Goal: Contribute content

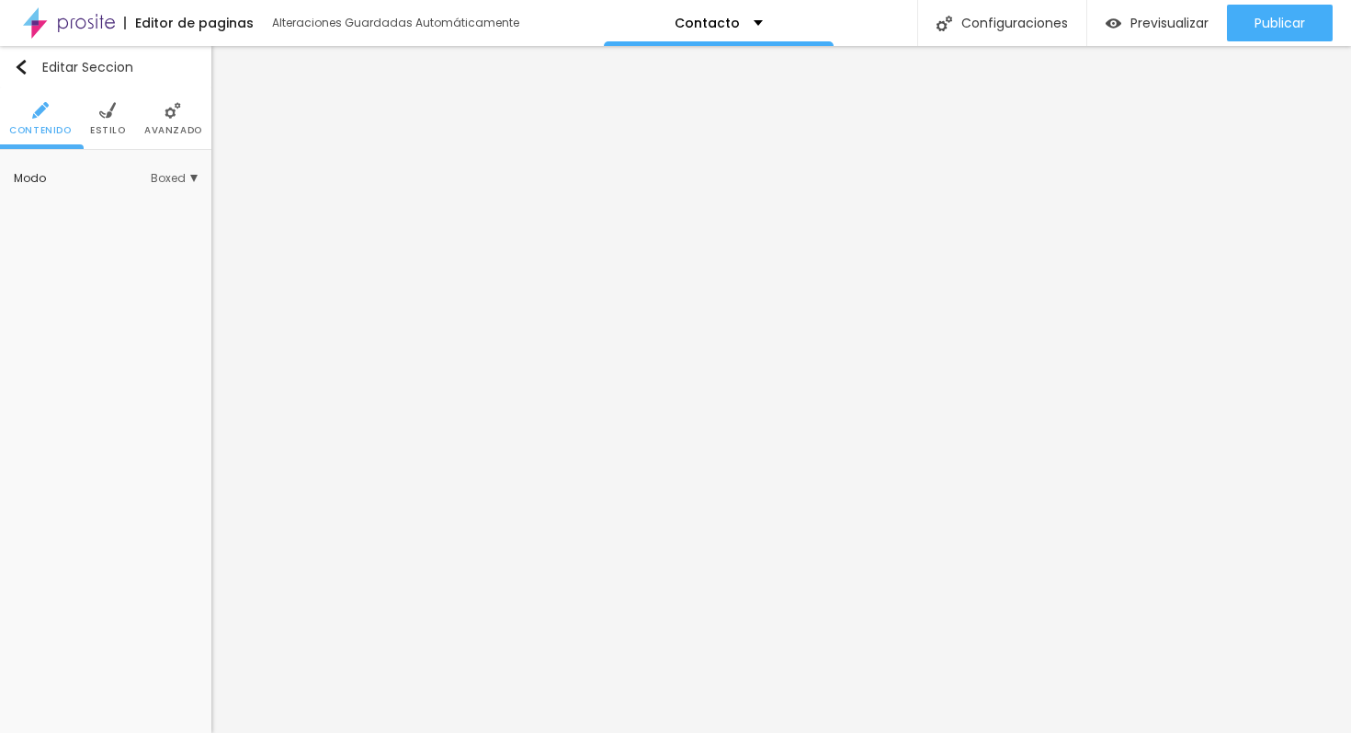
click at [111, 108] on img at bounding box center [107, 110] width 17 height 17
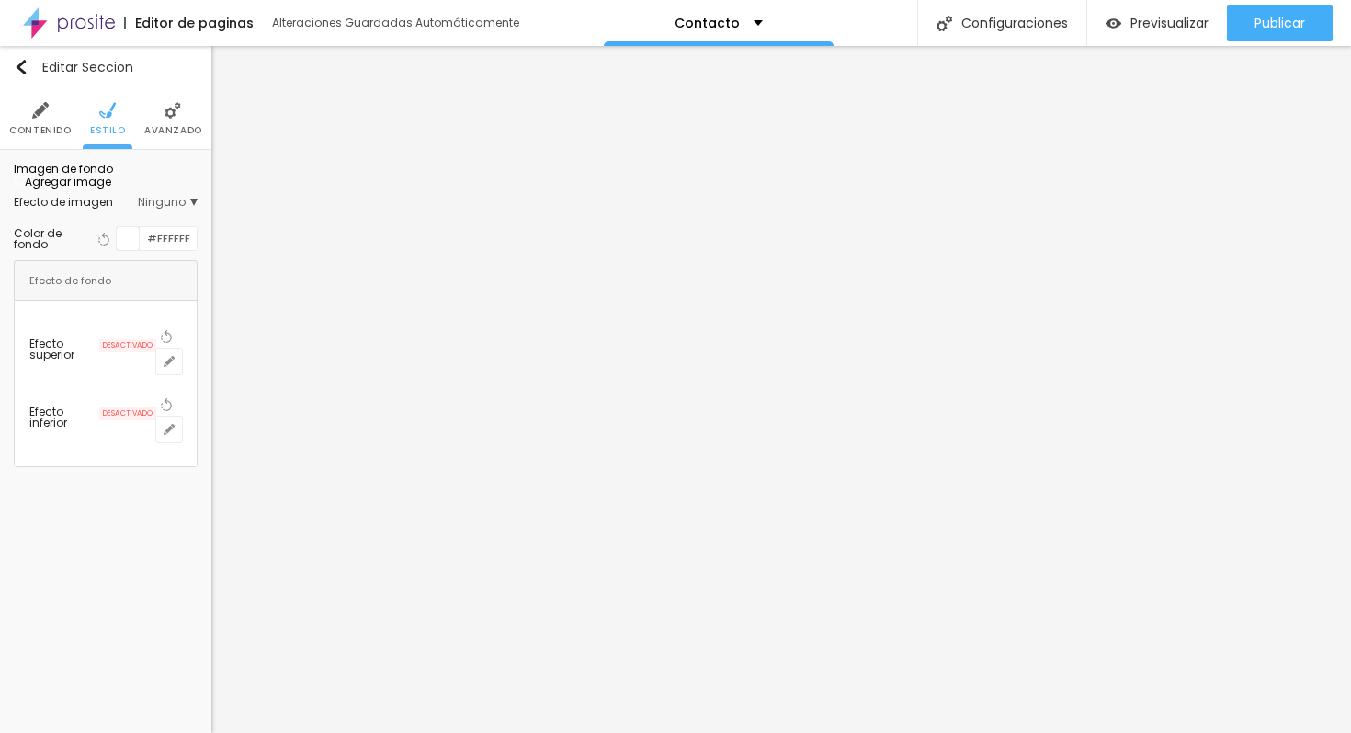
click at [111, 189] on span "Agregar image" at bounding box center [62, 182] width 97 height 16
click at [128, 186] on img at bounding box center [122, 180] width 11 height 11
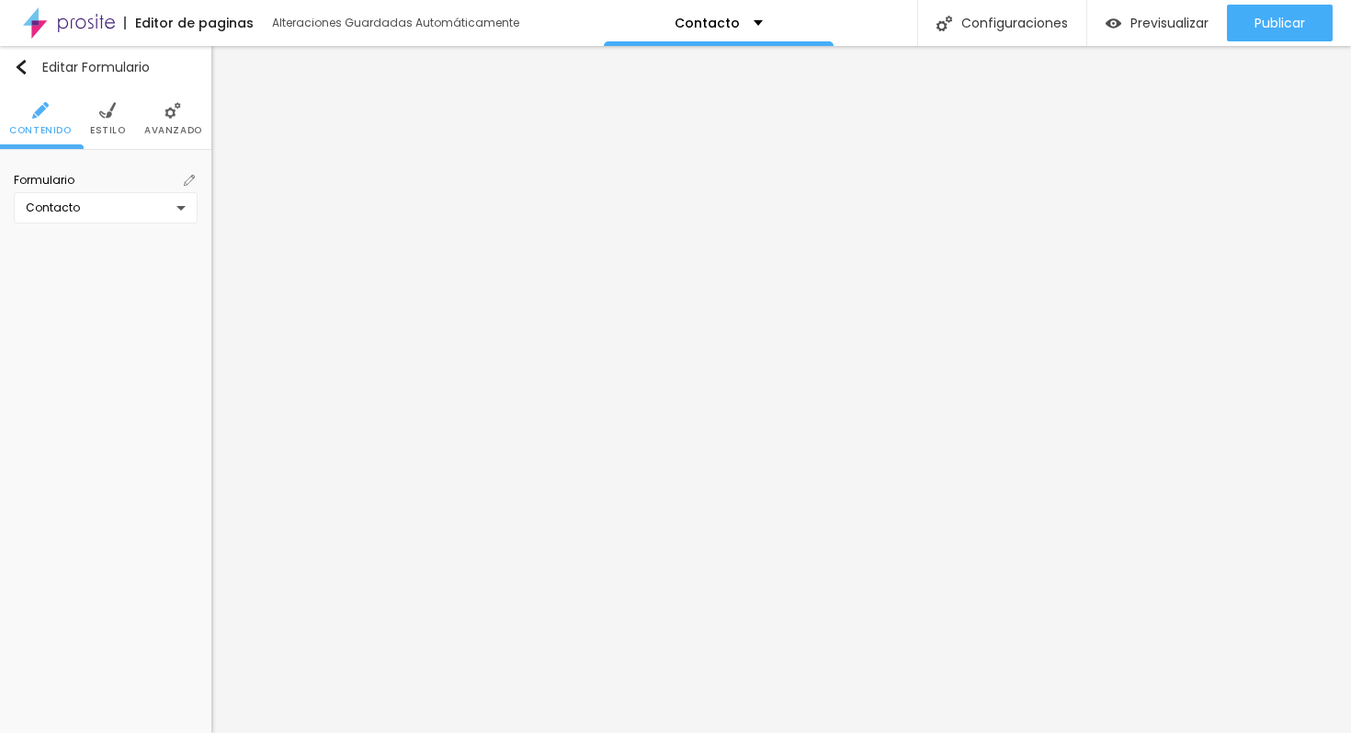
click at [105, 108] on img at bounding box center [107, 110] width 17 height 17
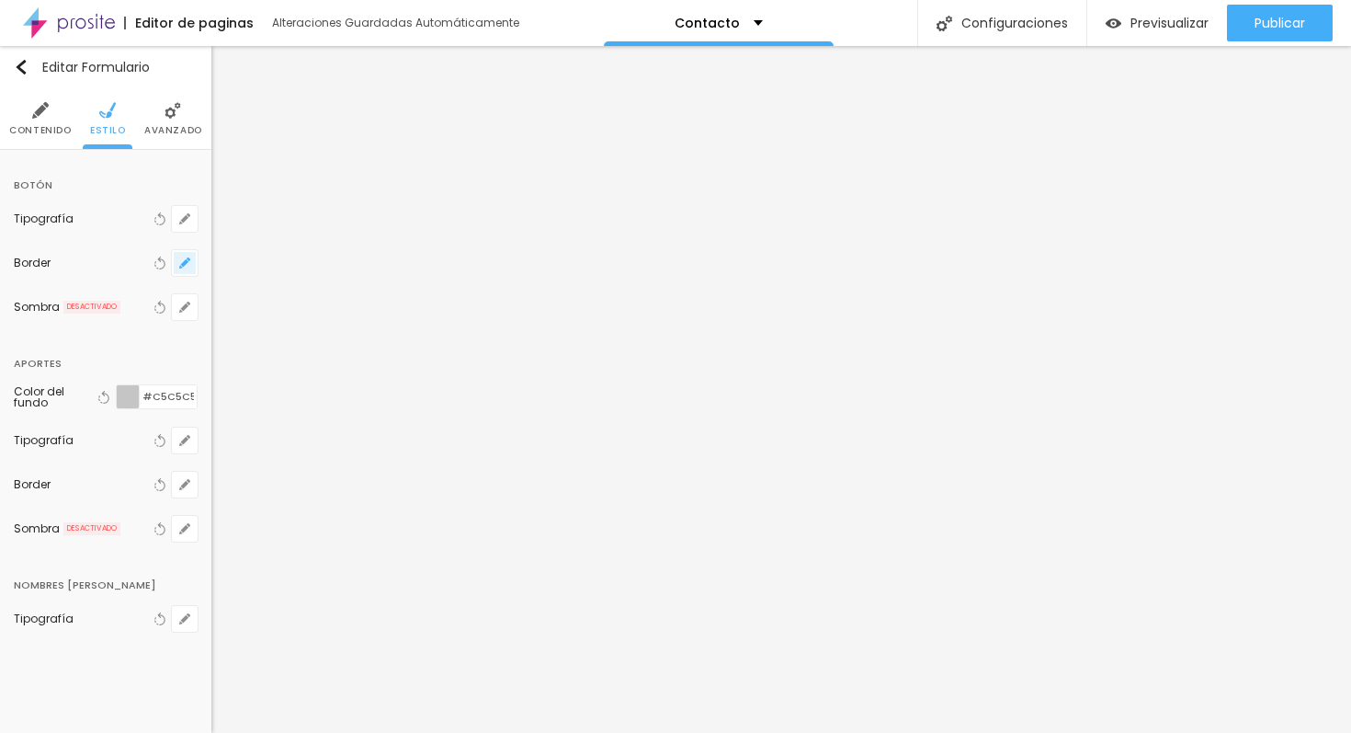
click at [189, 271] on button "button" at bounding box center [185, 263] width 26 height 26
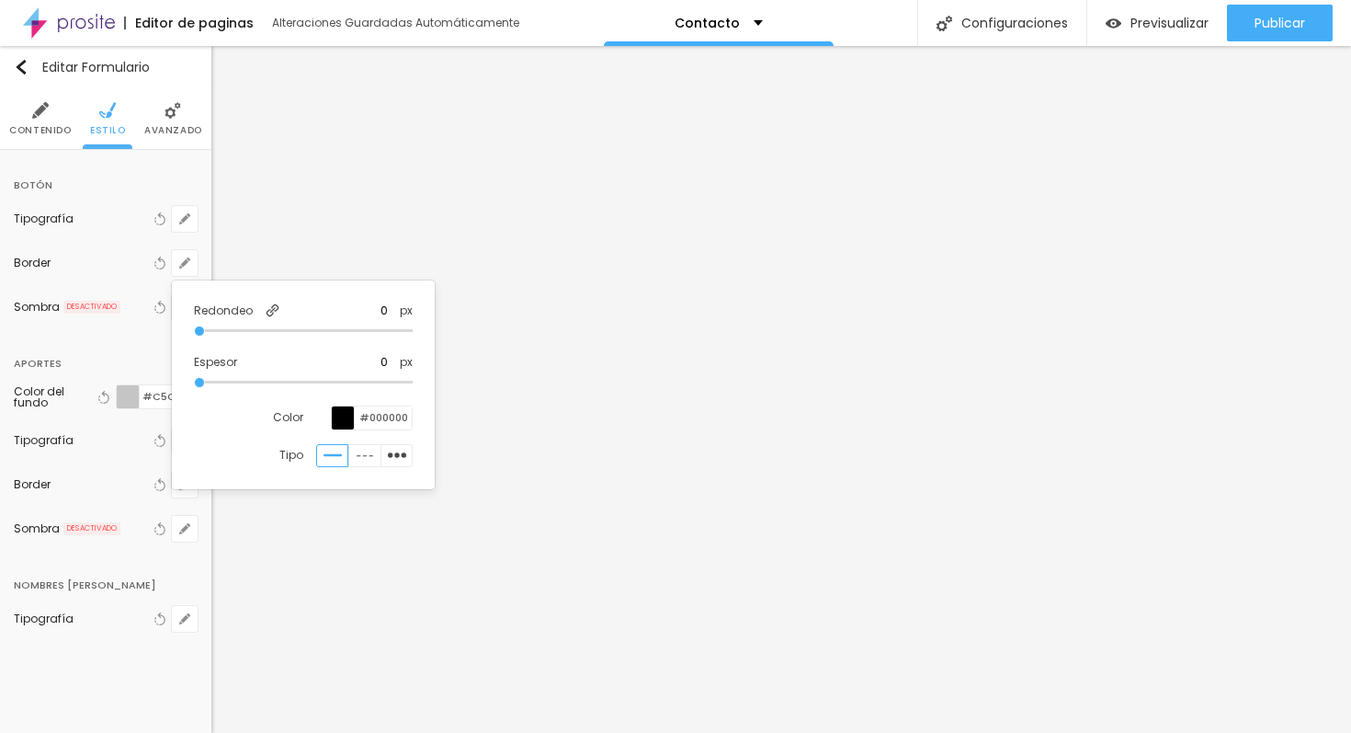
type input "1"
type input "2"
type input "3"
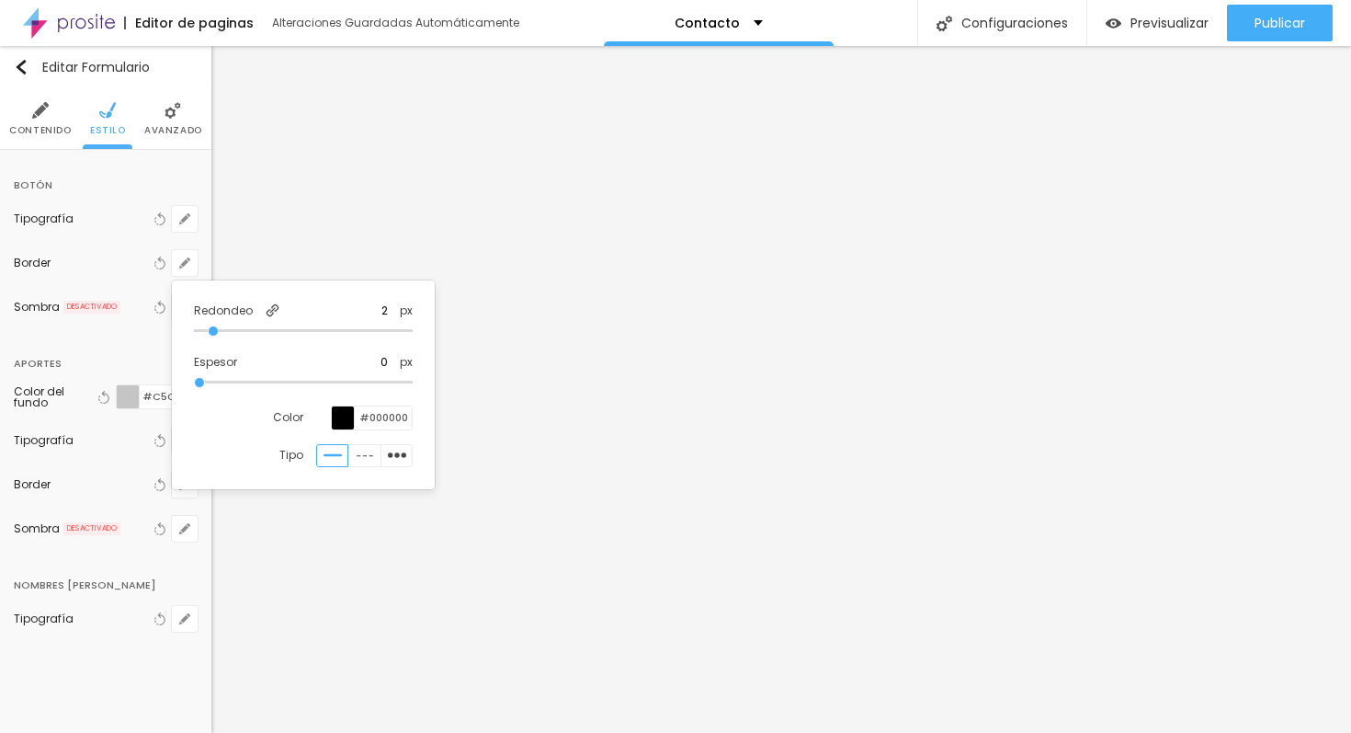
type input "3"
type input "4"
type input "5"
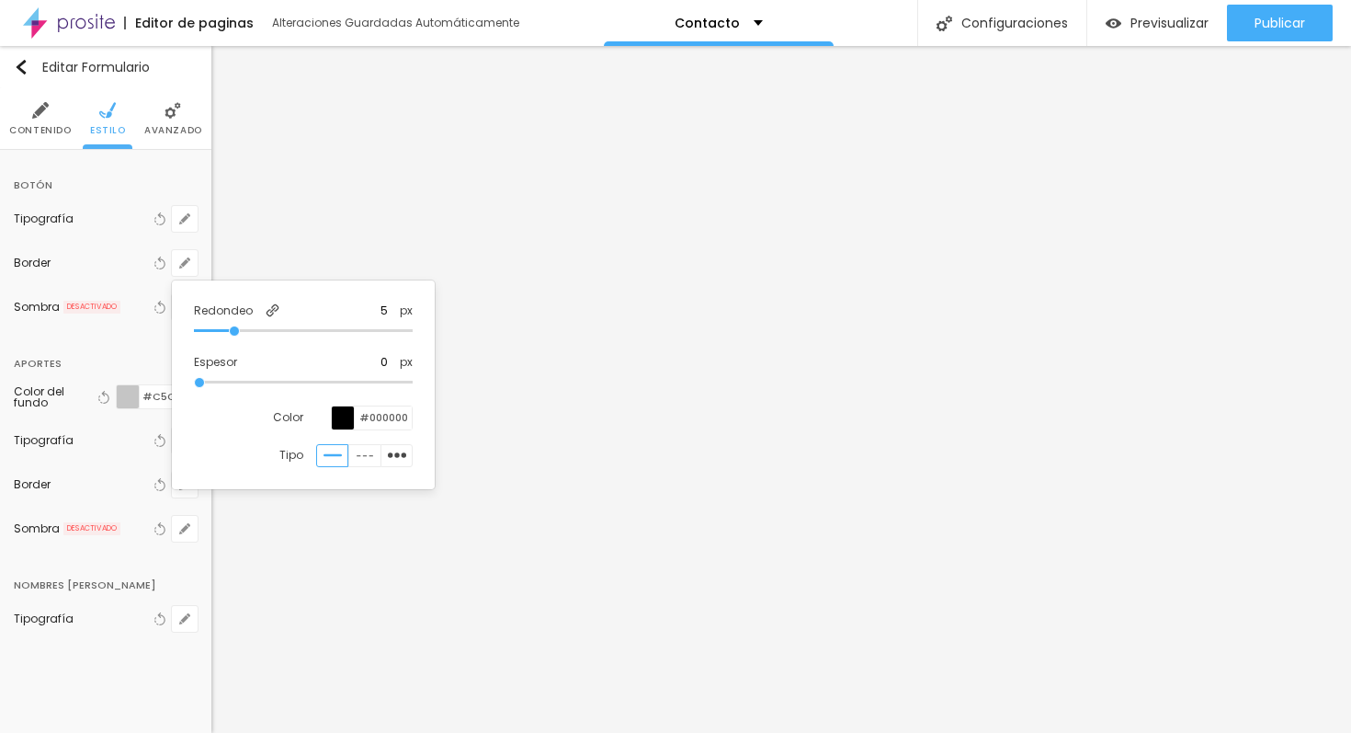
type input "4"
type input "3"
type input "2"
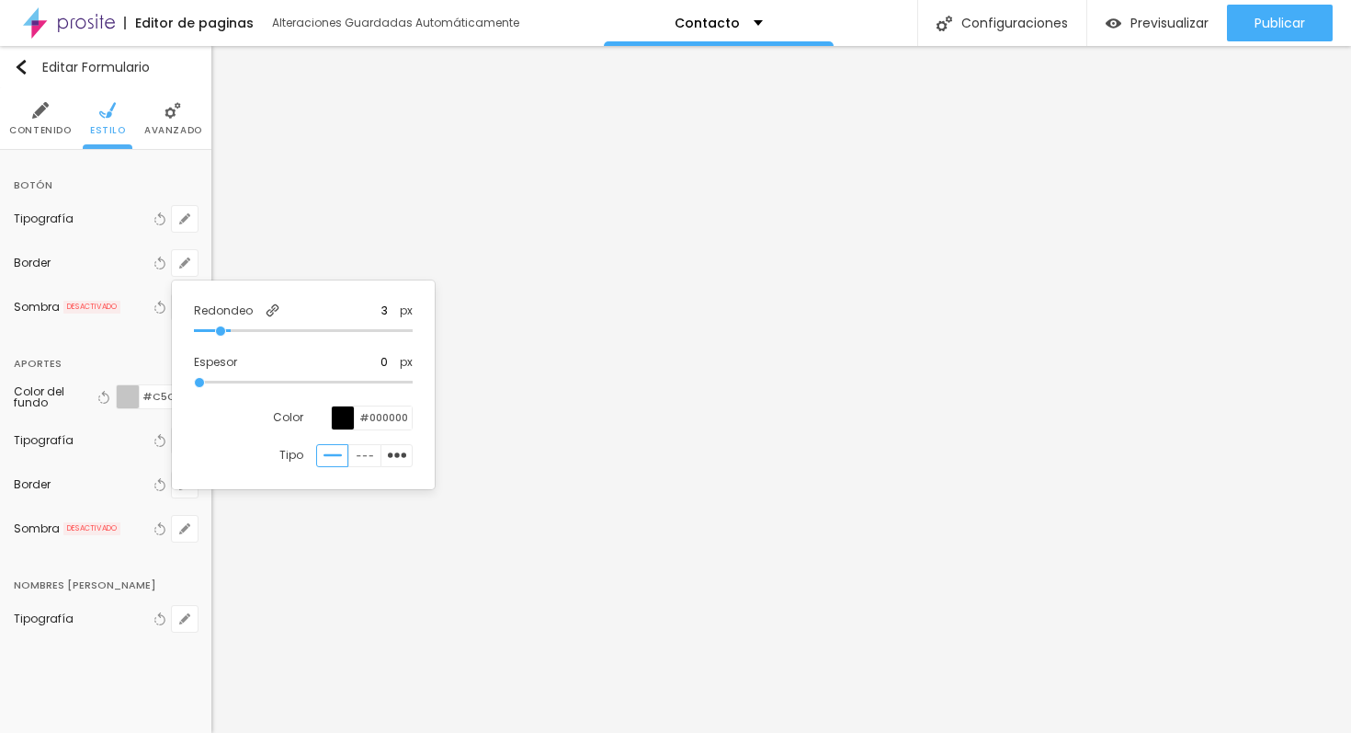
type input "2"
type input "1"
type input "2"
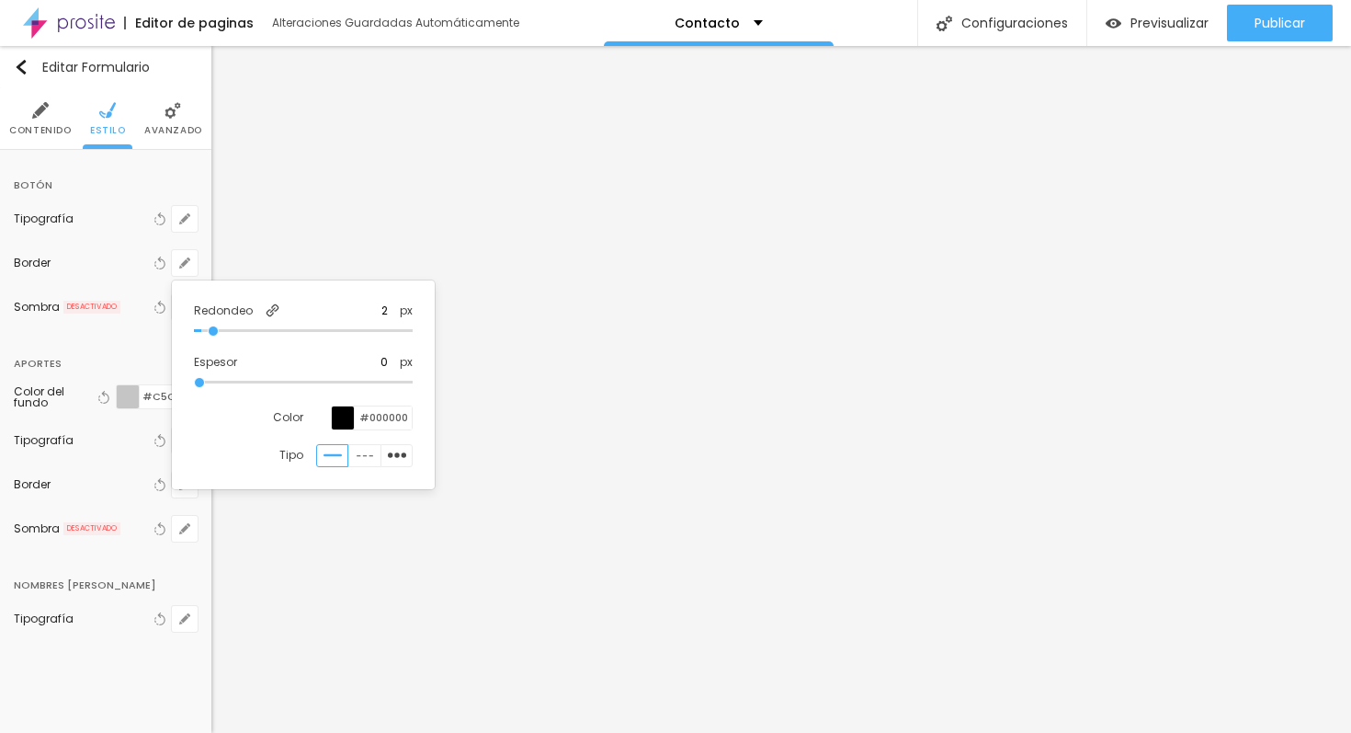
type input "4"
type input "5"
type input "6"
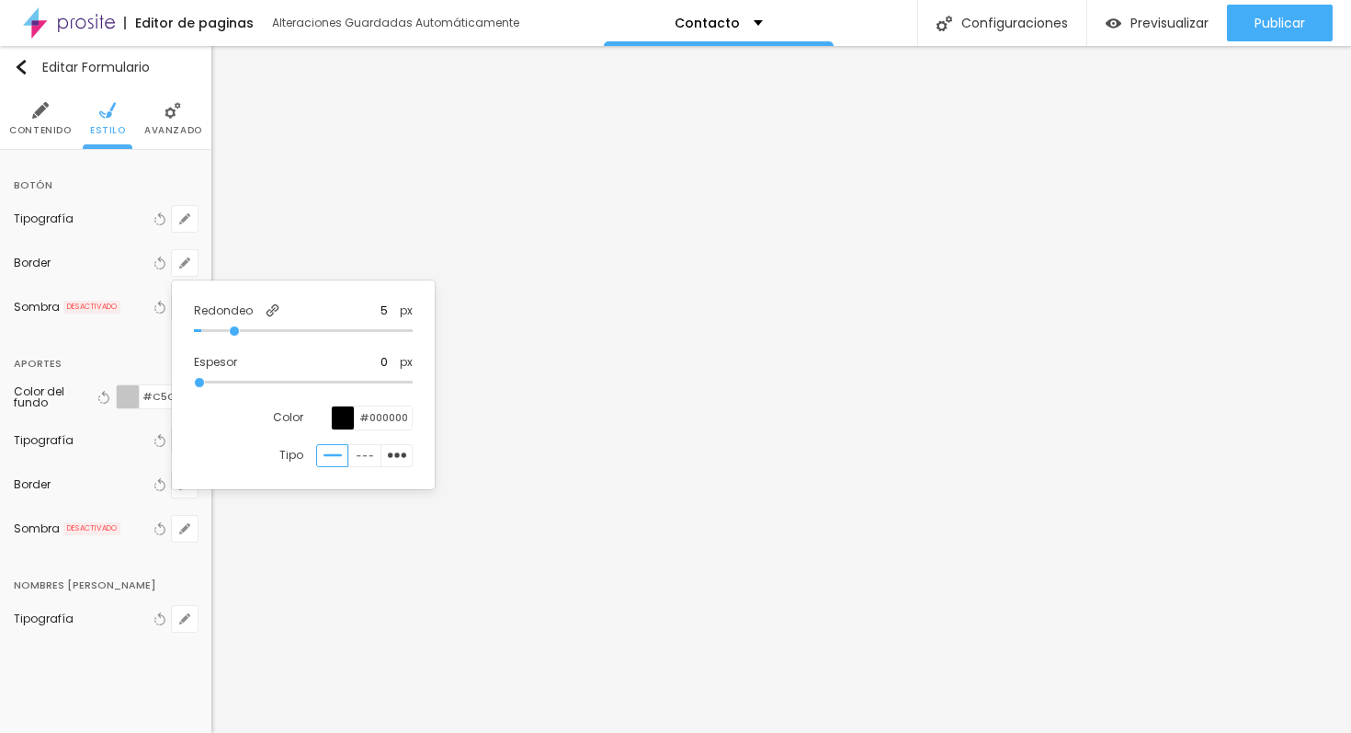
type input "6"
type input "7"
type input "8"
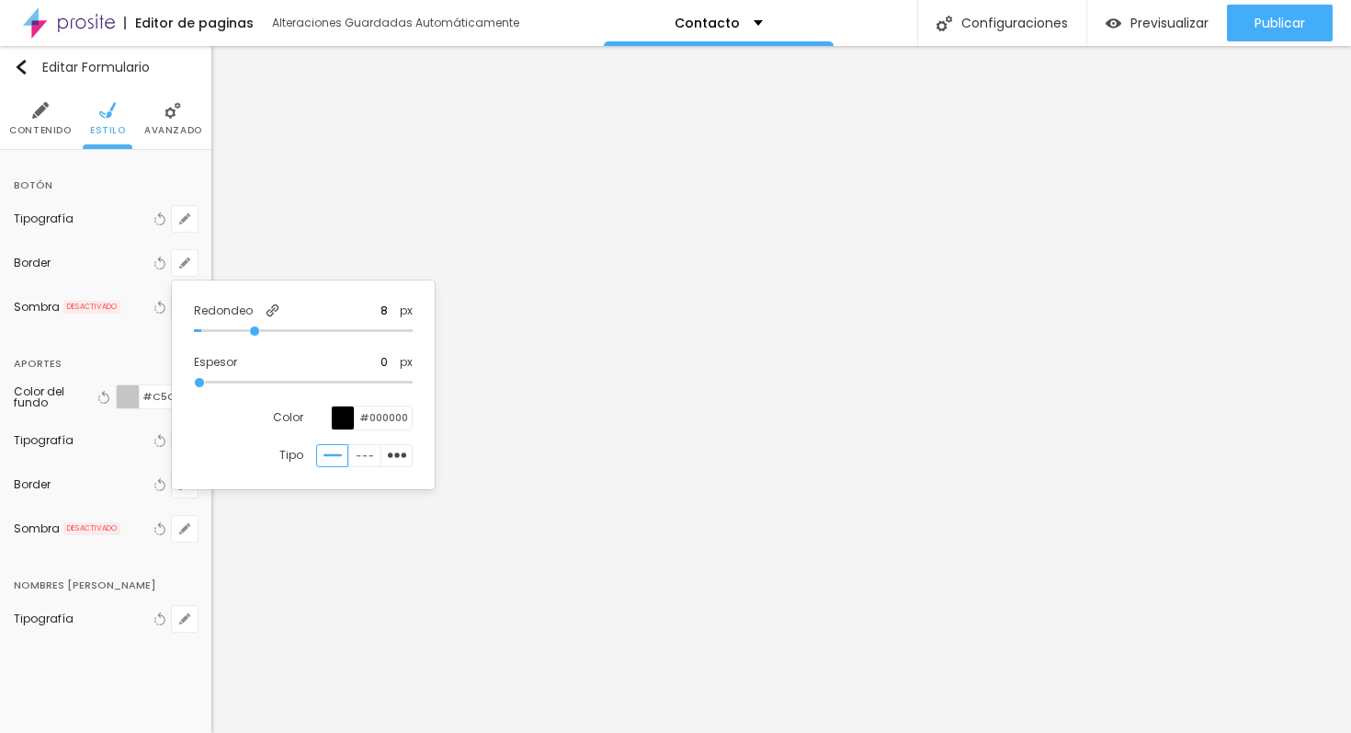
type input "9"
type input "10"
type input "11"
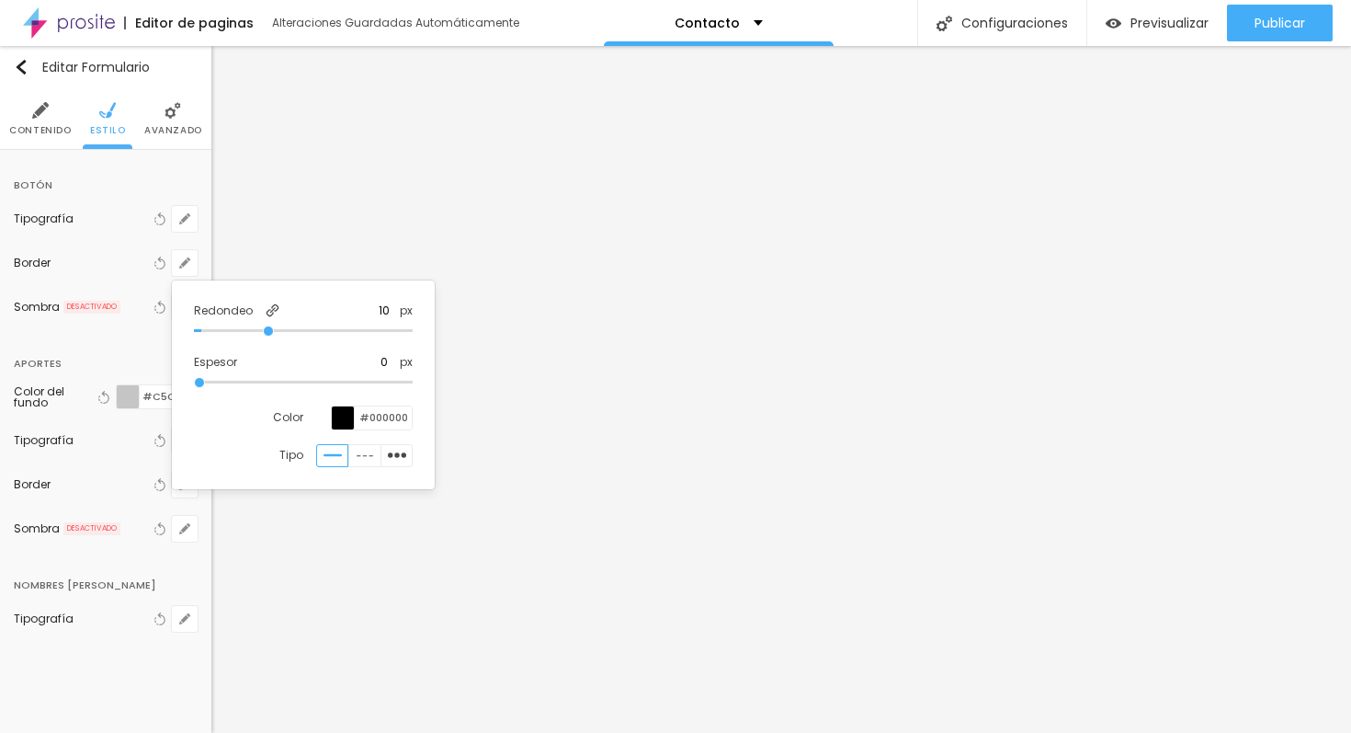
type input "11"
type input "12"
type input "11"
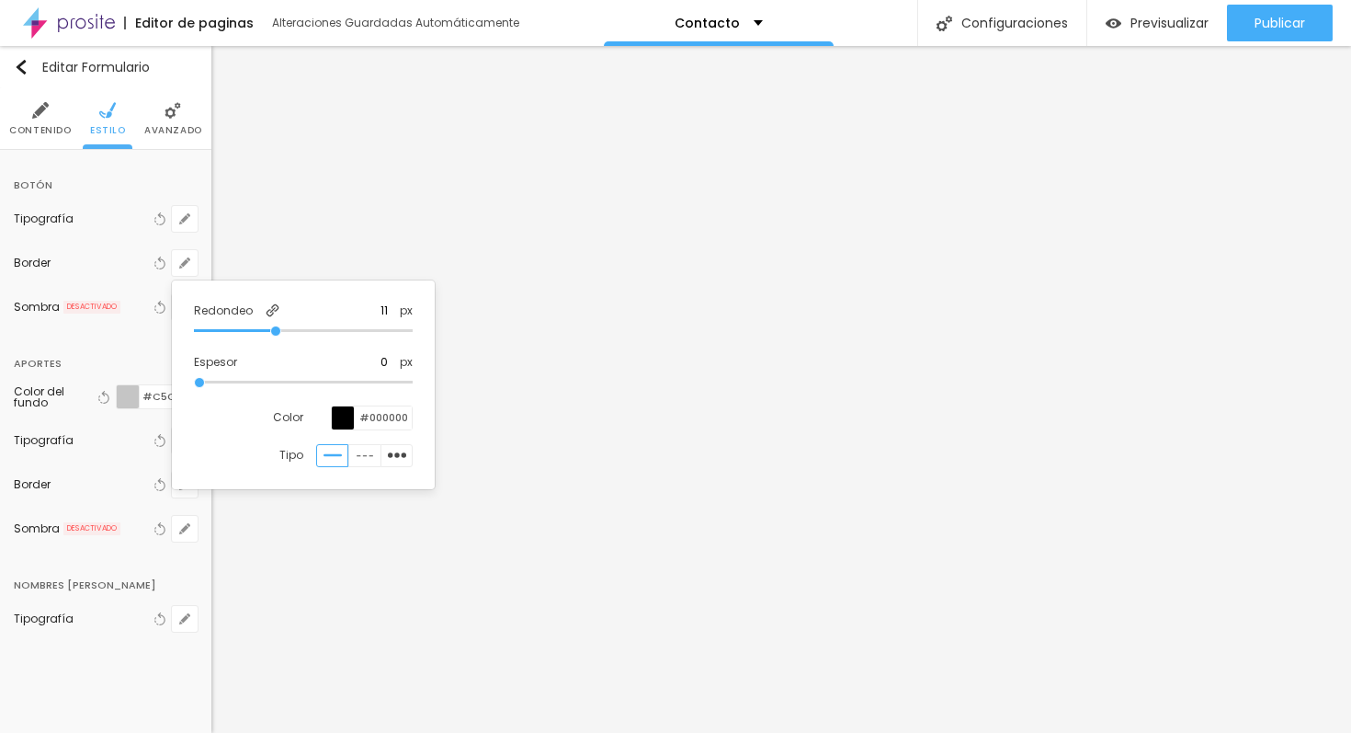
type input "10"
type input "9"
type input "8"
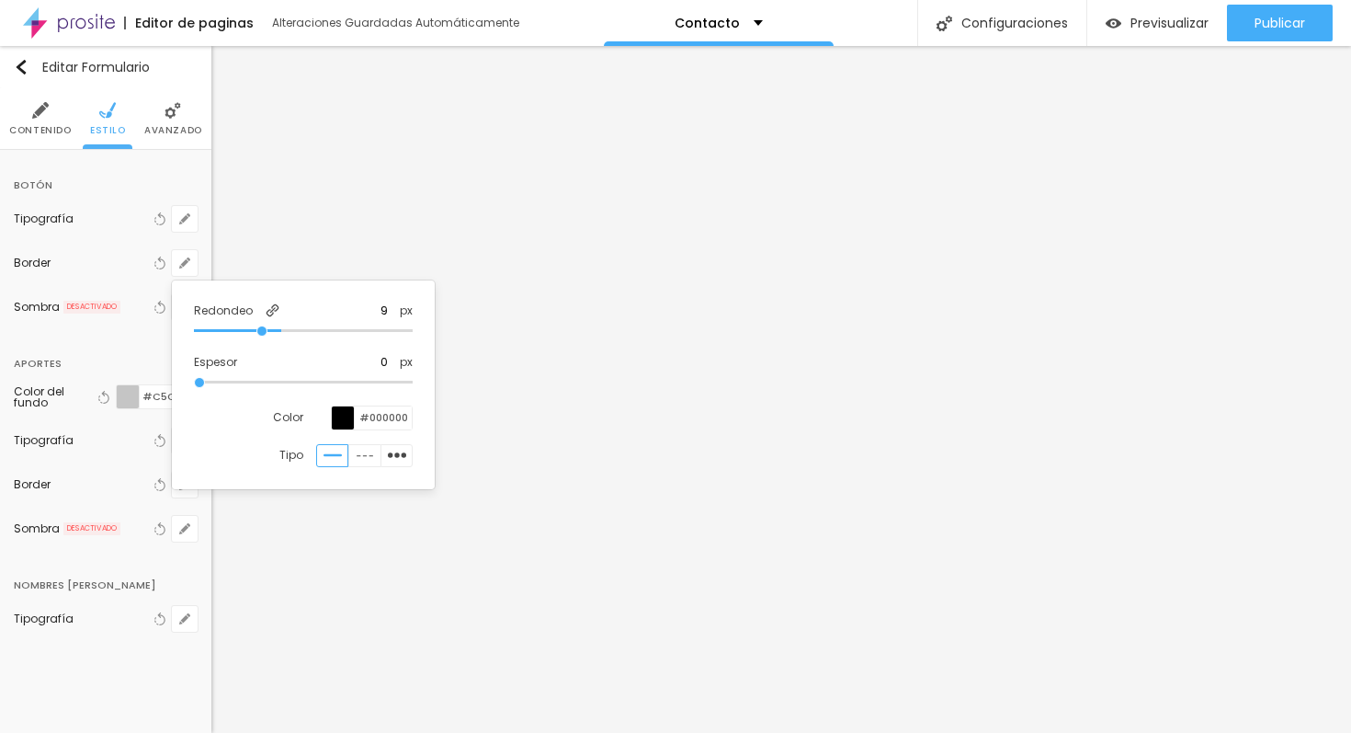
type input "8"
type input "7"
type input "6"
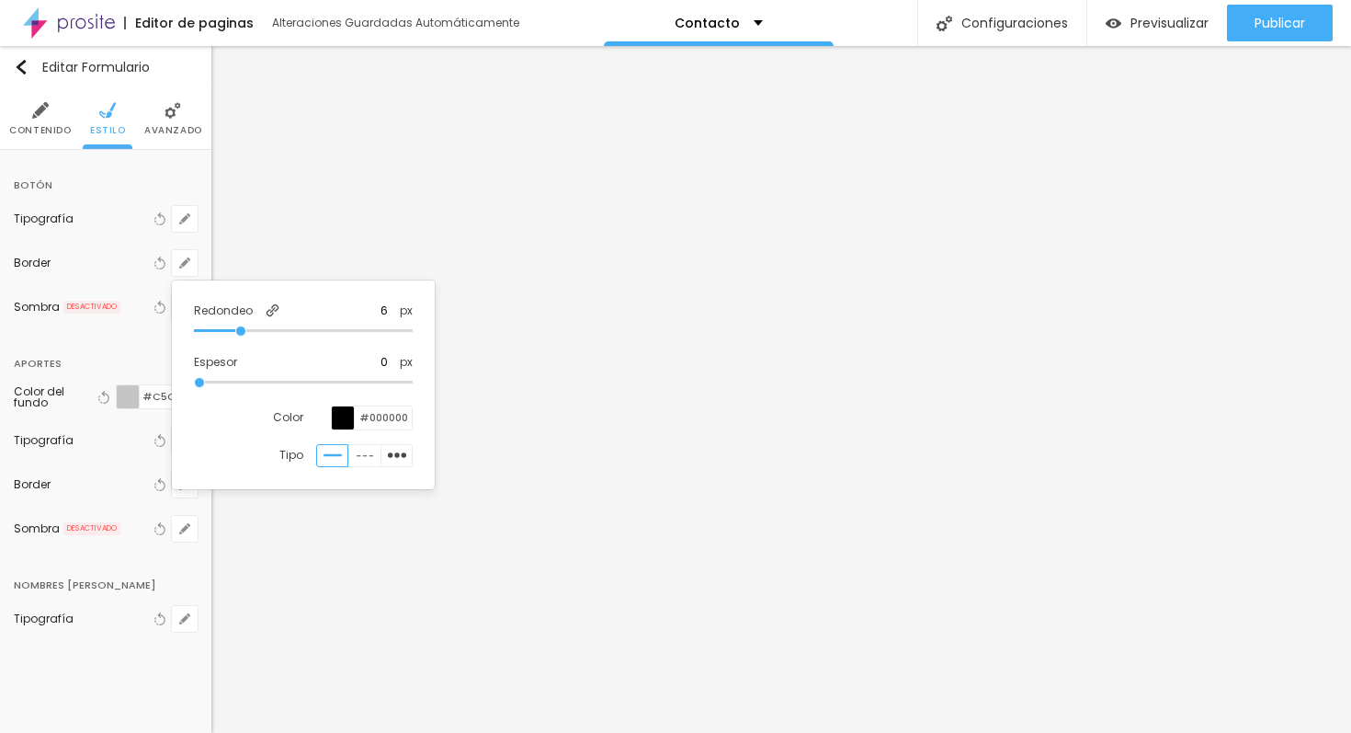
type input "7"
type input "8"
type input "10"
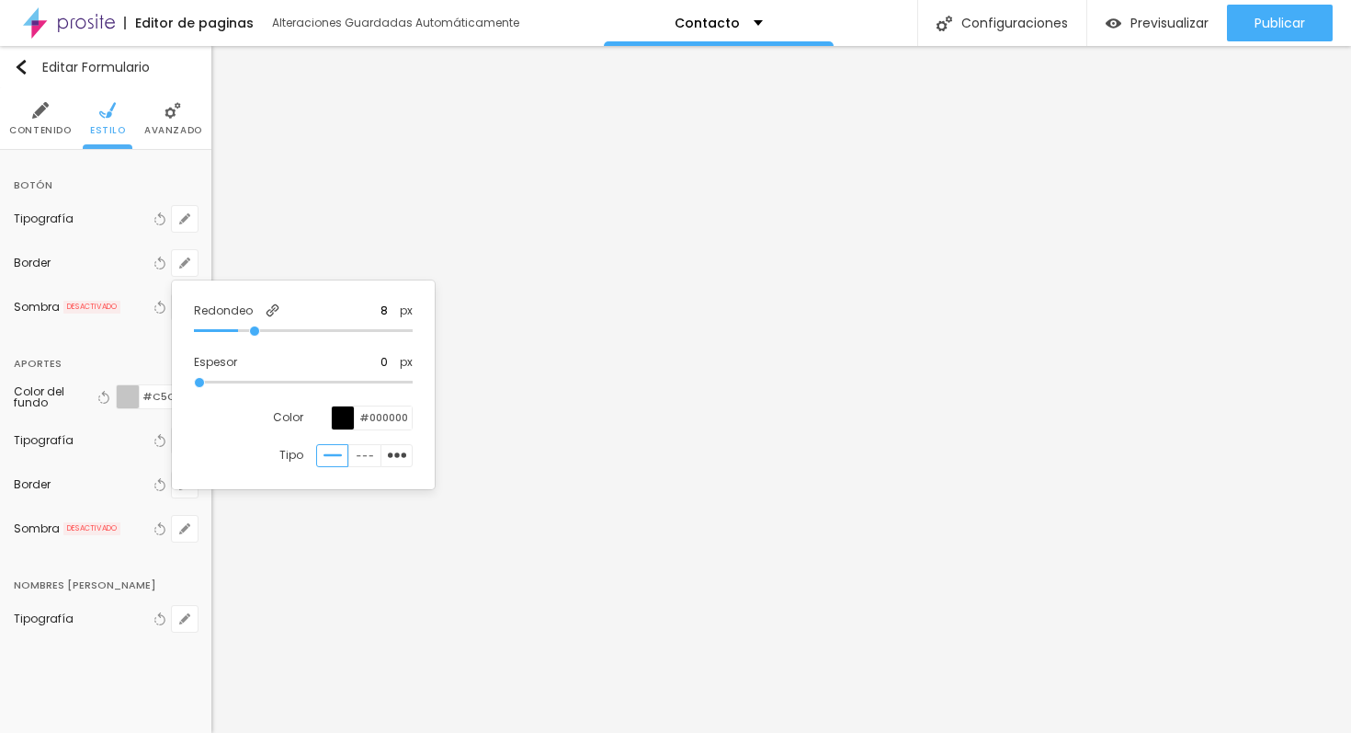
type input "10"
type input "13"
type input "15"
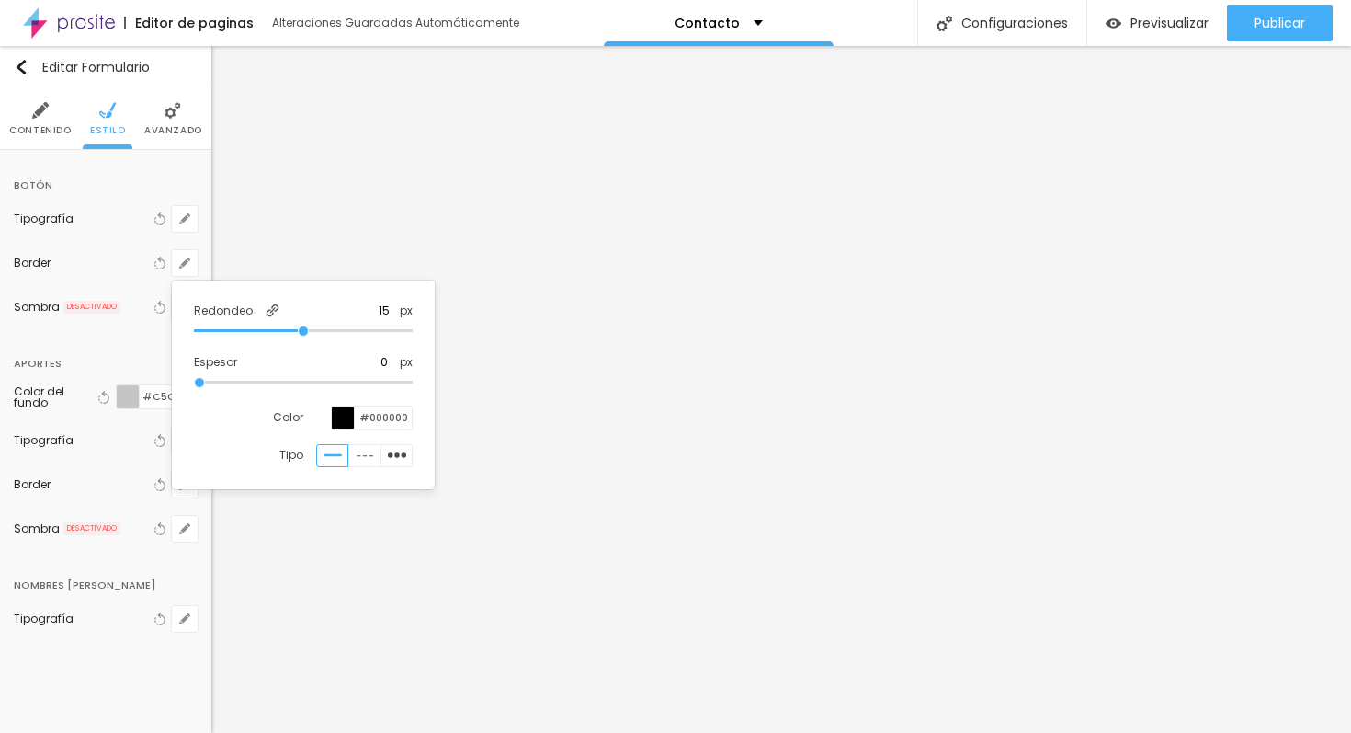
type input "17"
type input "18"
type input "20"
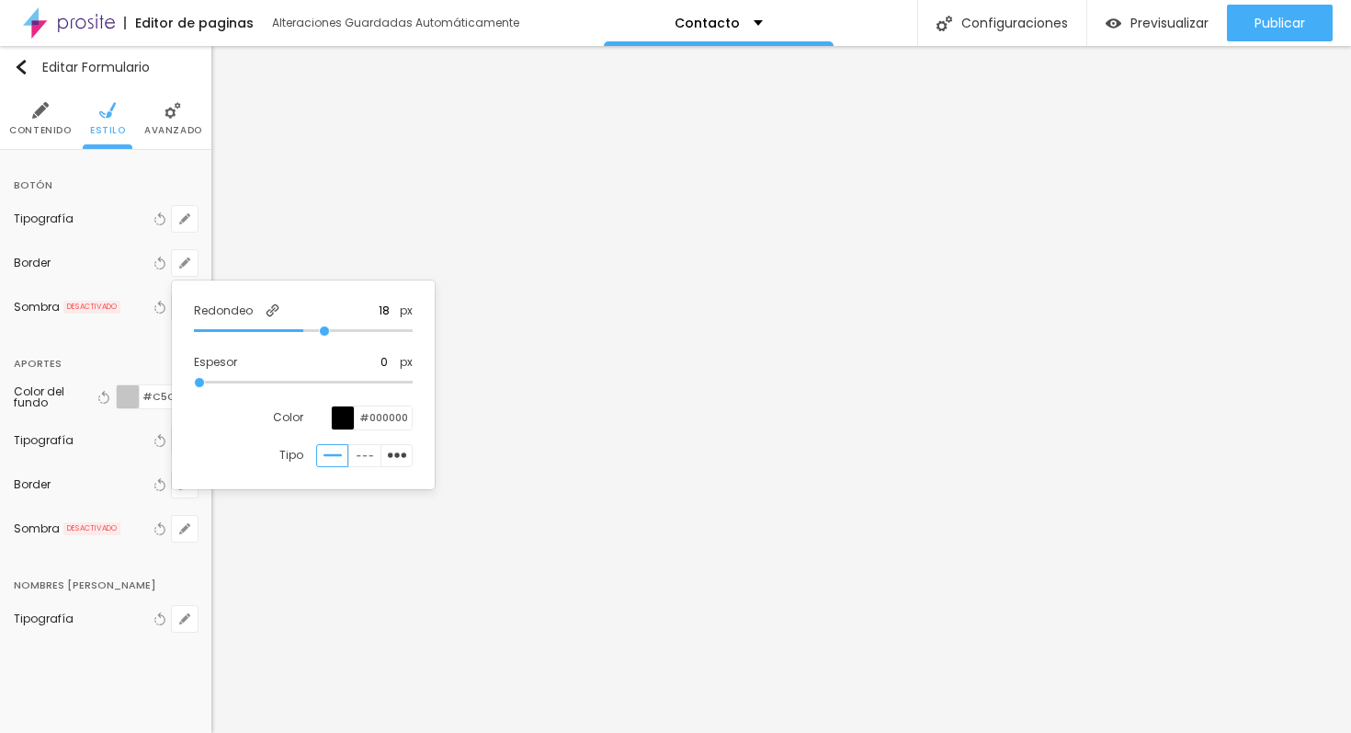
type input "20"
type input "21"
type input "22"
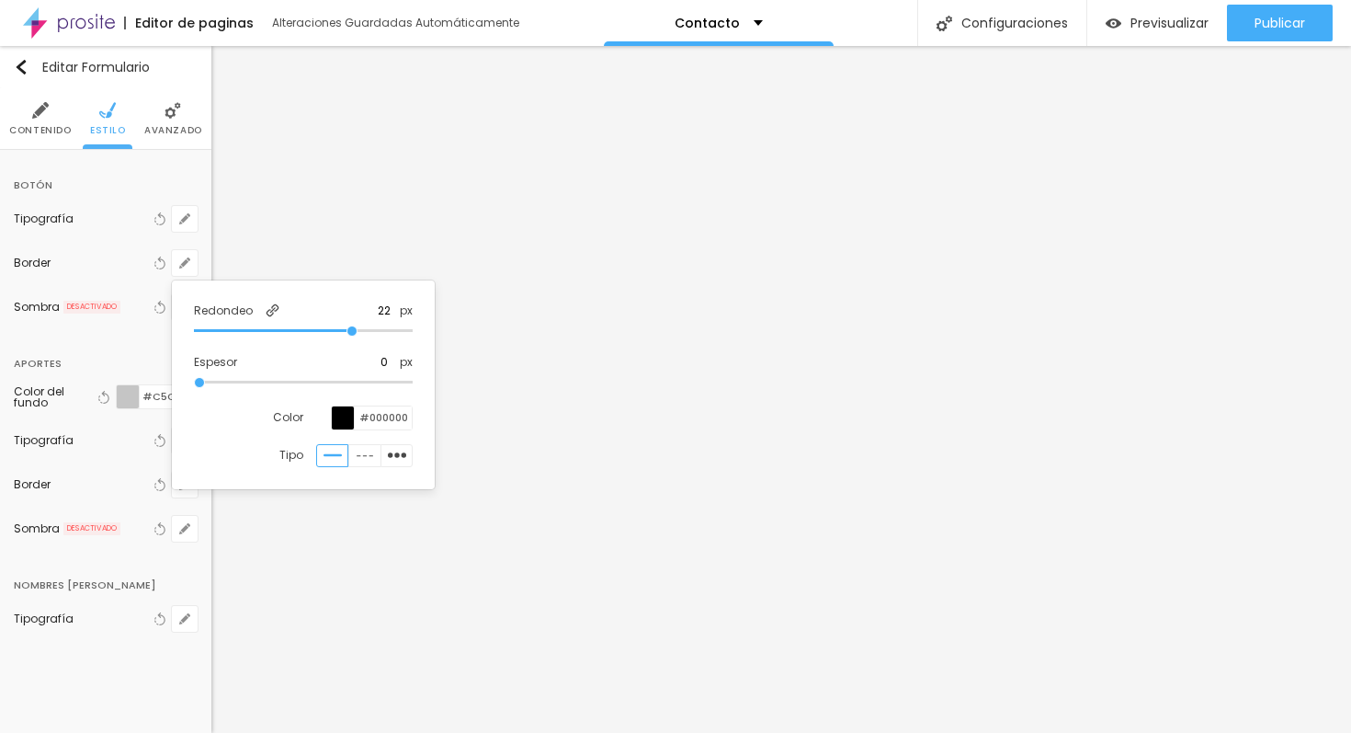
type input "21"
type input "20"
type input "19"
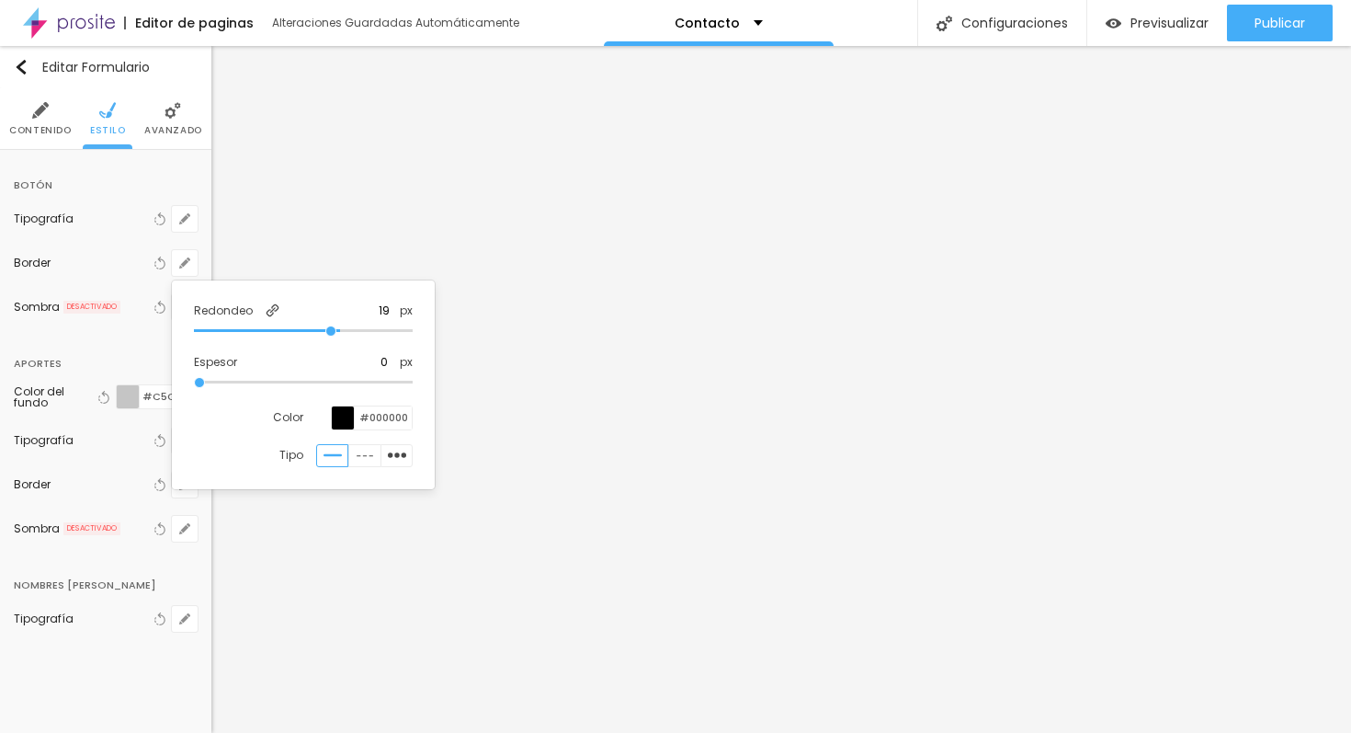
drag, startPoint x: 201, startPoint y: 328, endPoint x: 332, endPoint y: 337, distance: 130.8
type input "19"
click at [332, 335] on input "range" at bounding box center [303, 330] width 219 height 9
click at [121, 358] on div at bounding box center [675, 366] width 1351 height 733
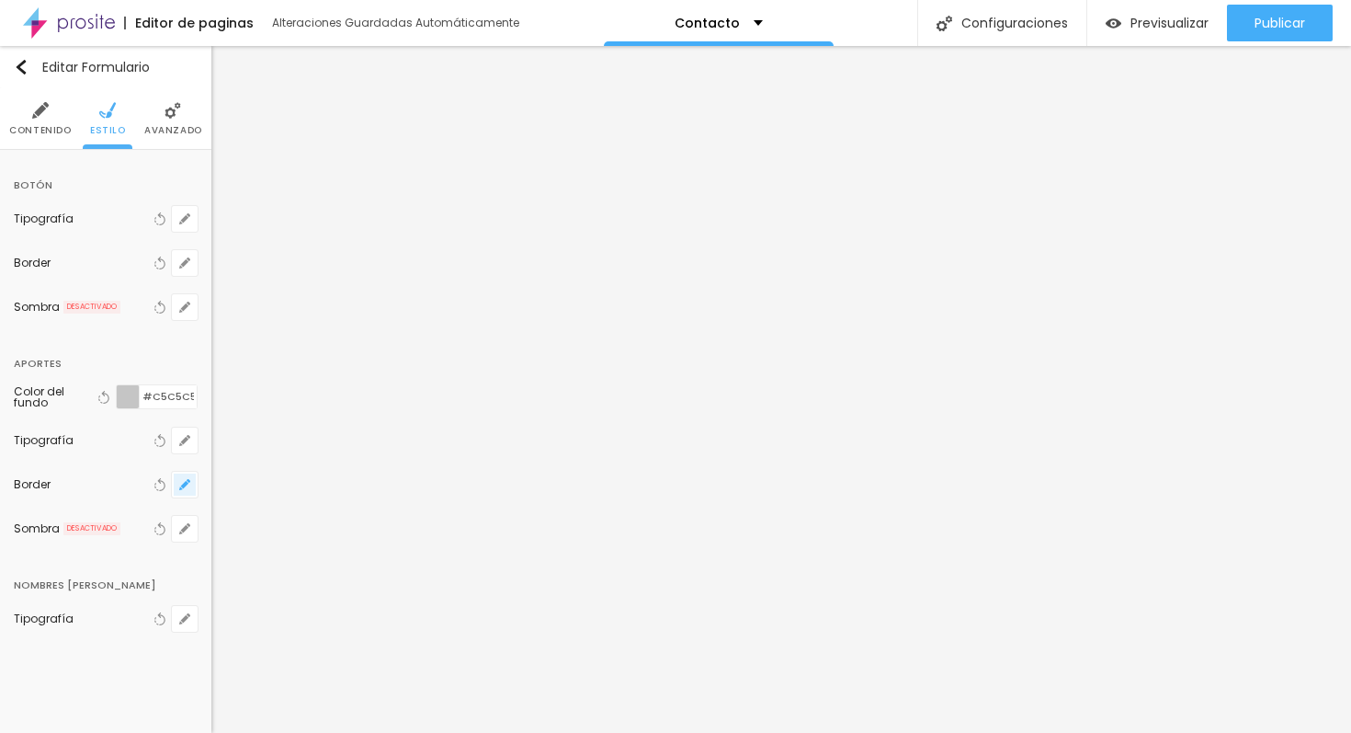
click at [183, 485] on icon "button" at bounding box center [184, 484] width 7 height 7
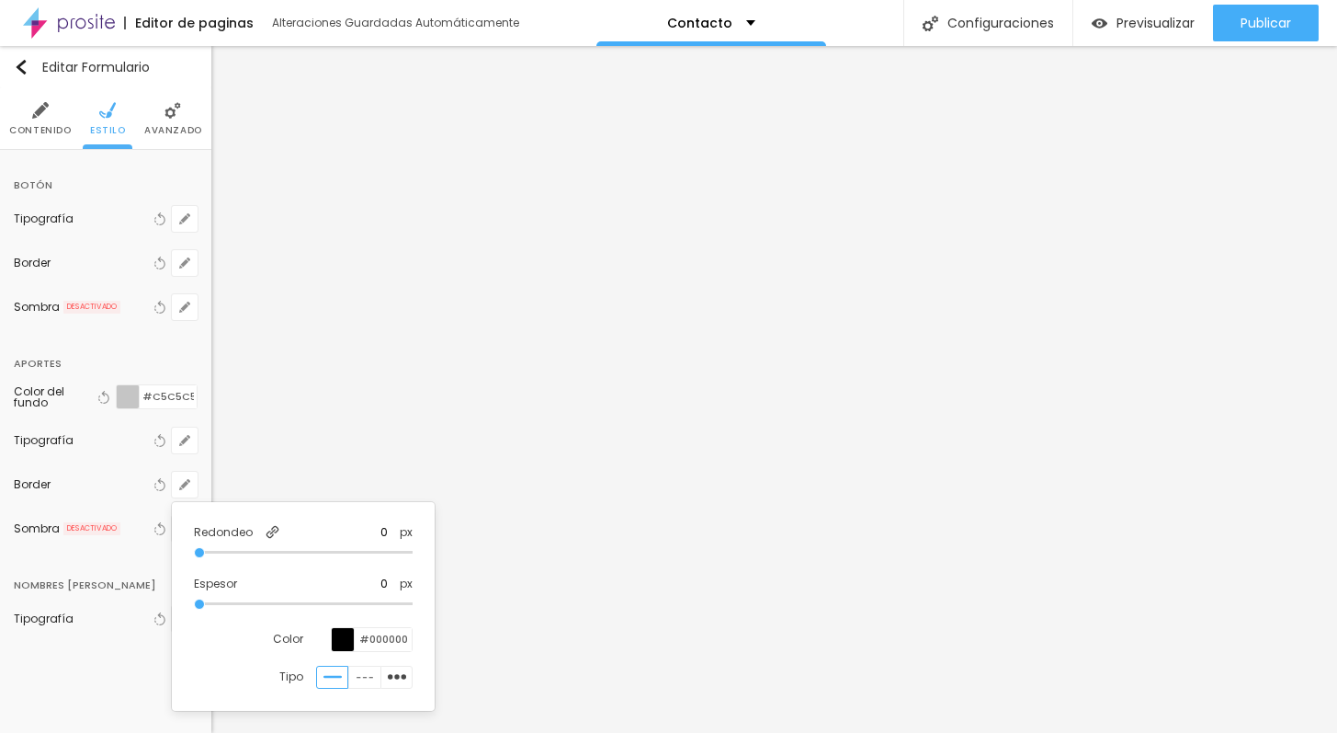
type input "1"
type input "0"
type input "1"
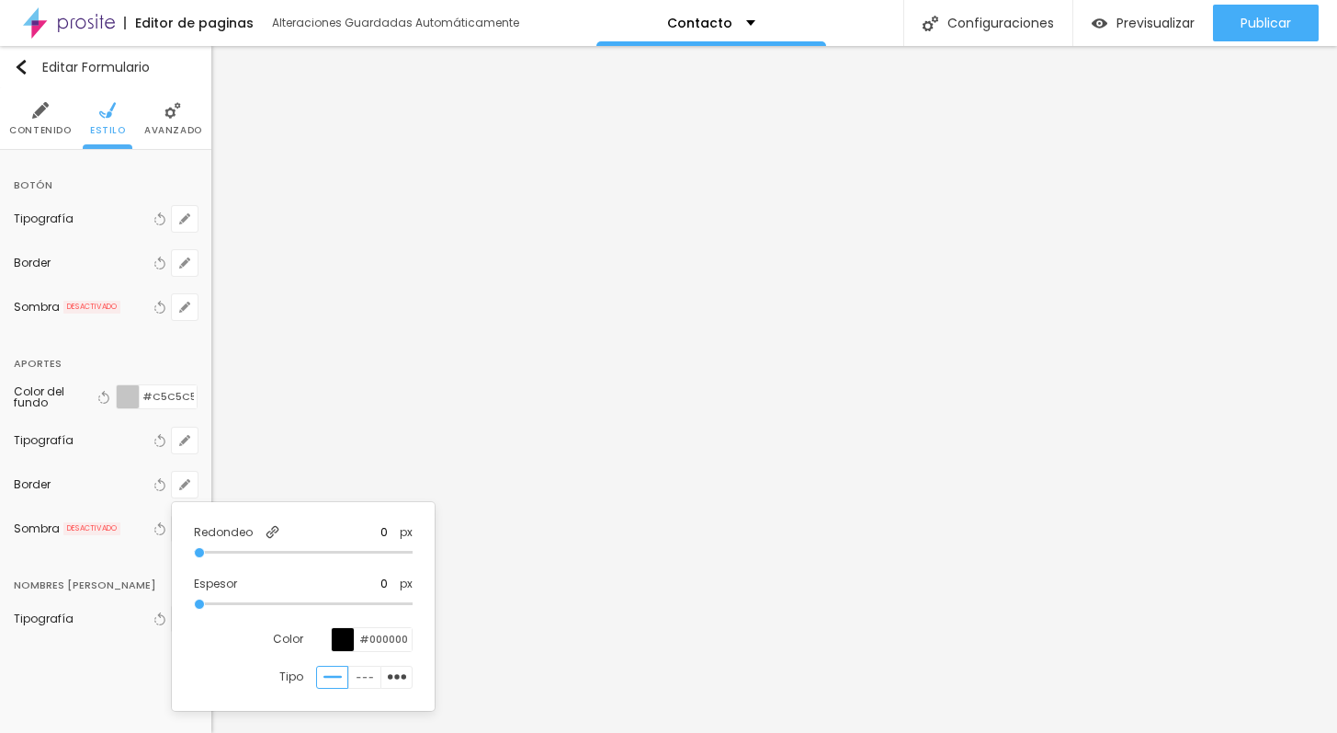
type input "1"
type input "2"
type input "3"
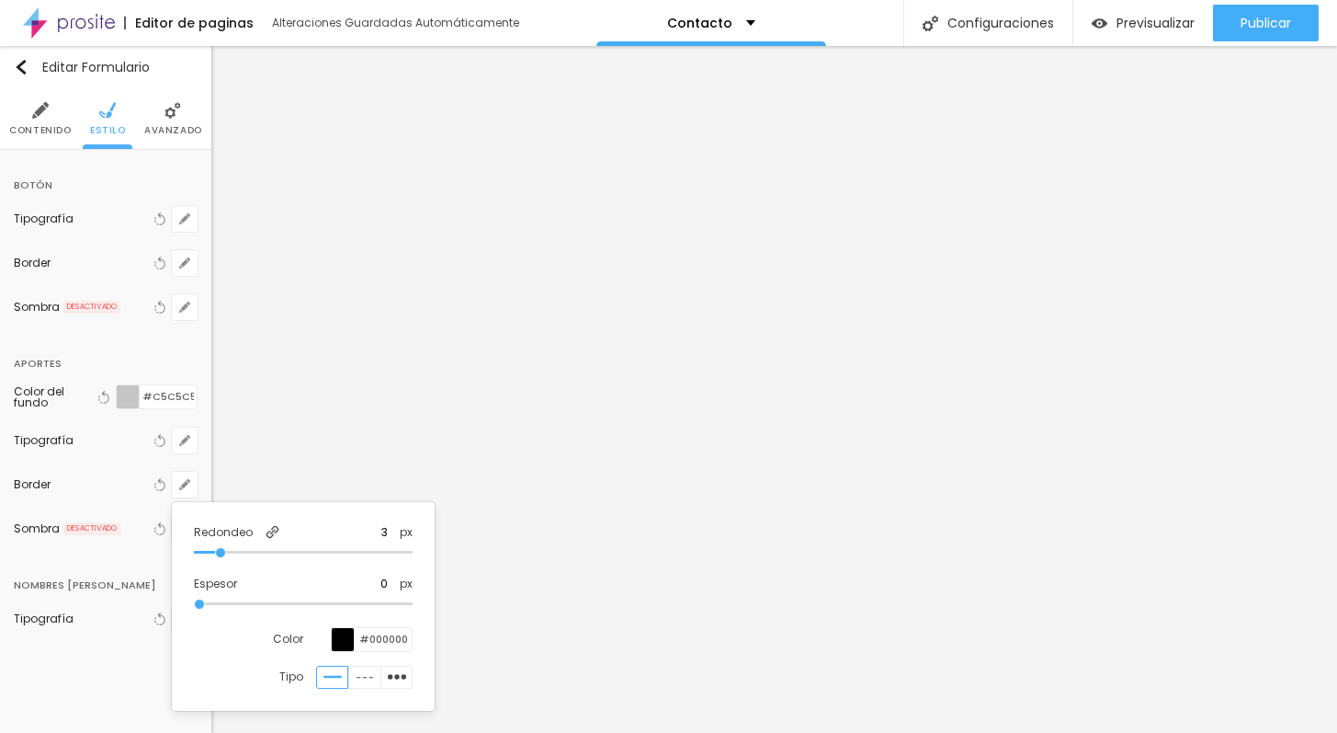
type input "4"
type input "5"
type input "6"
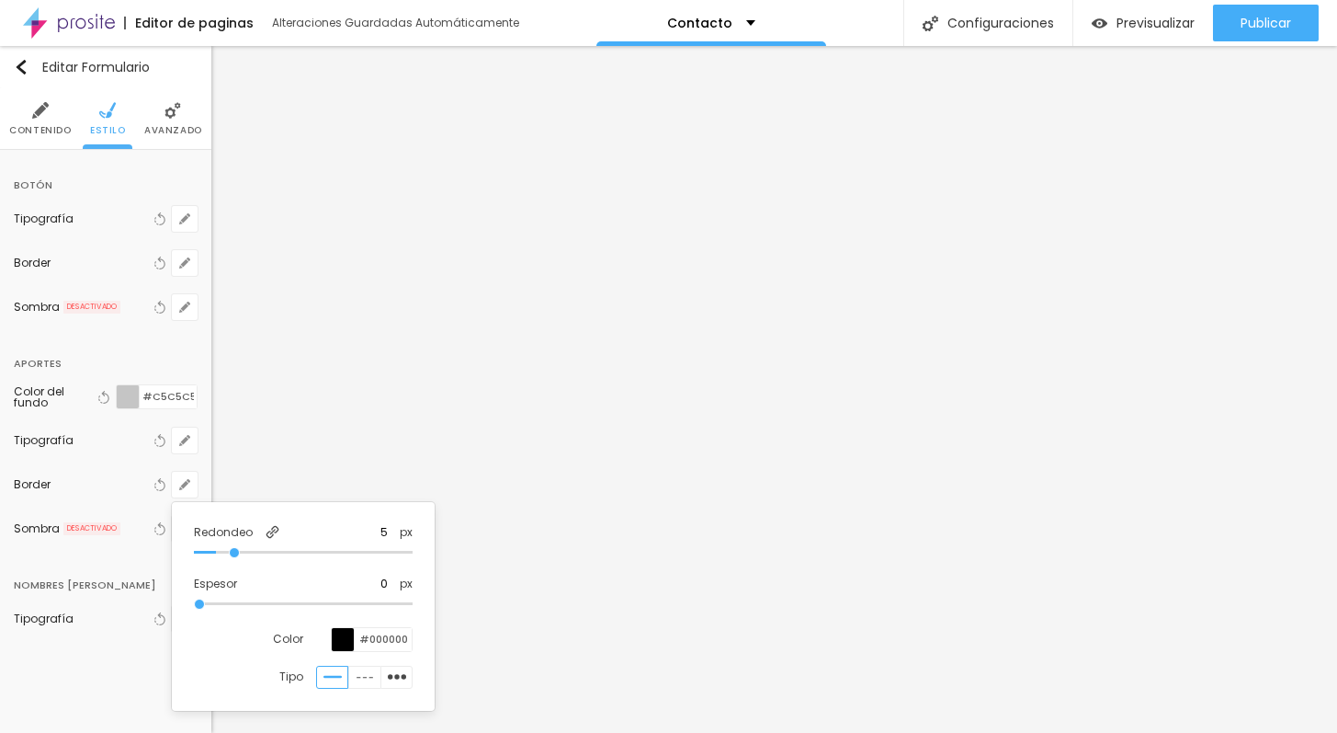
type input "6"
type input "7"
type input "8"
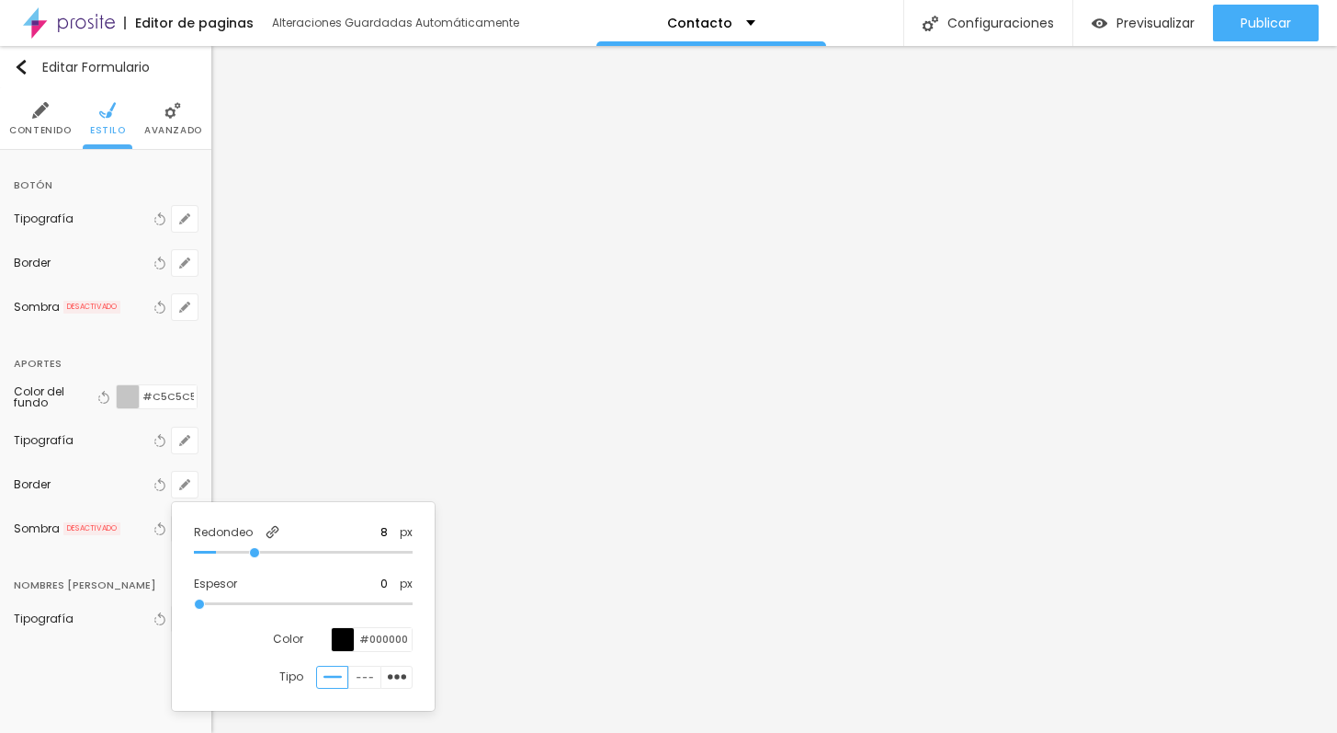
type input "9"
type input "11"
type input "12"
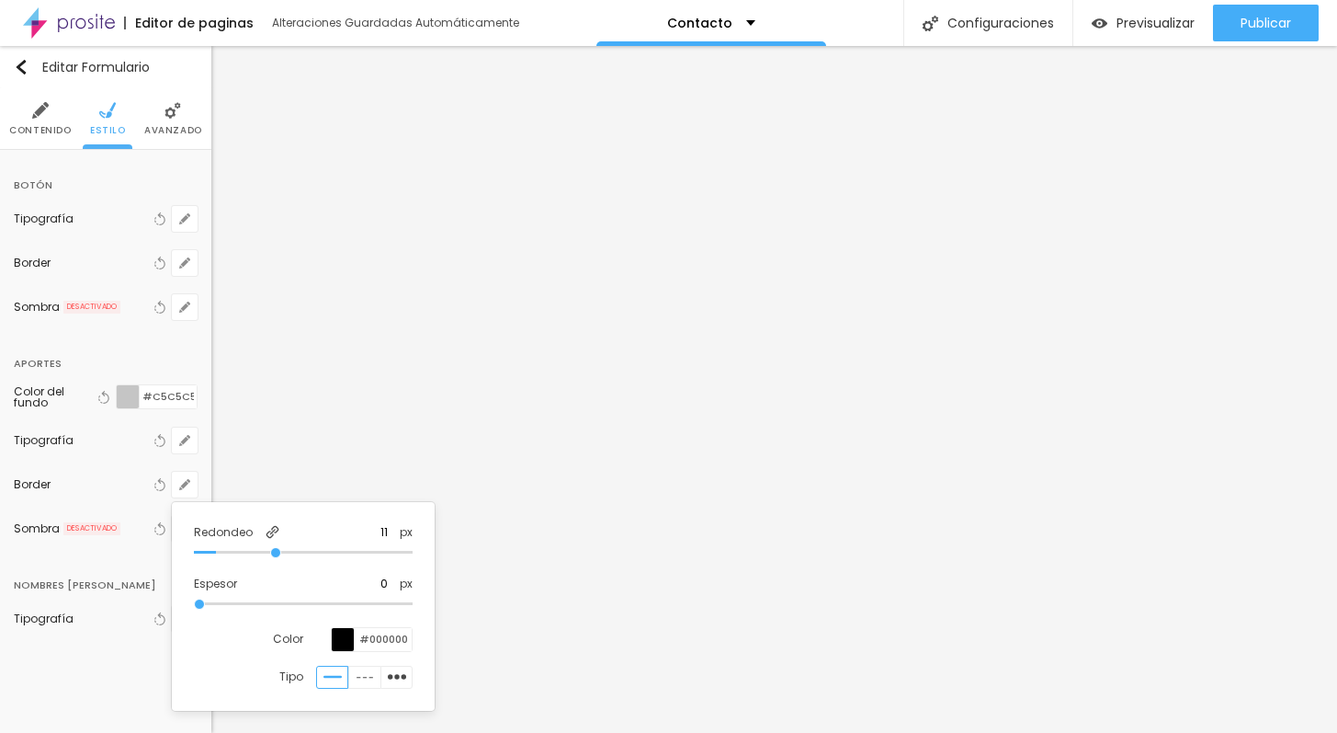
type input "12"
type input "13"
type input "14"
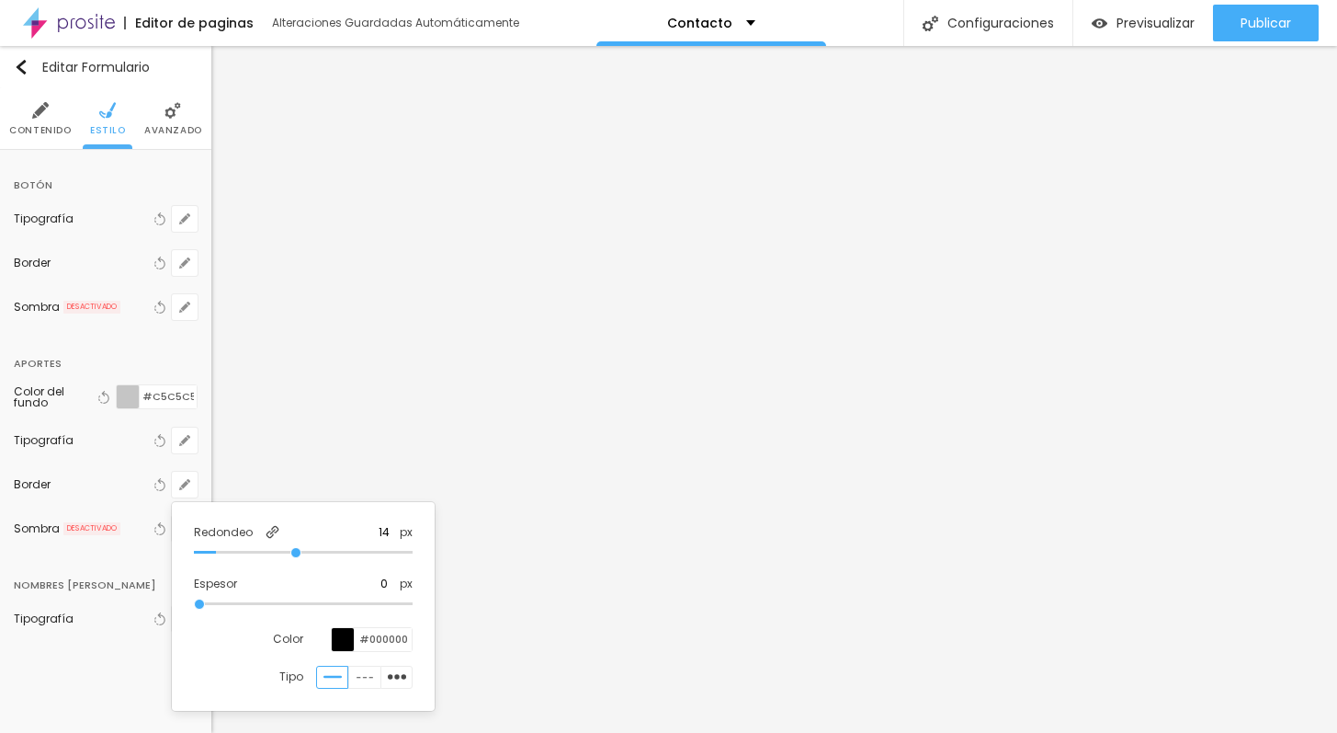
type input "15"
type input "16"
type input "17"
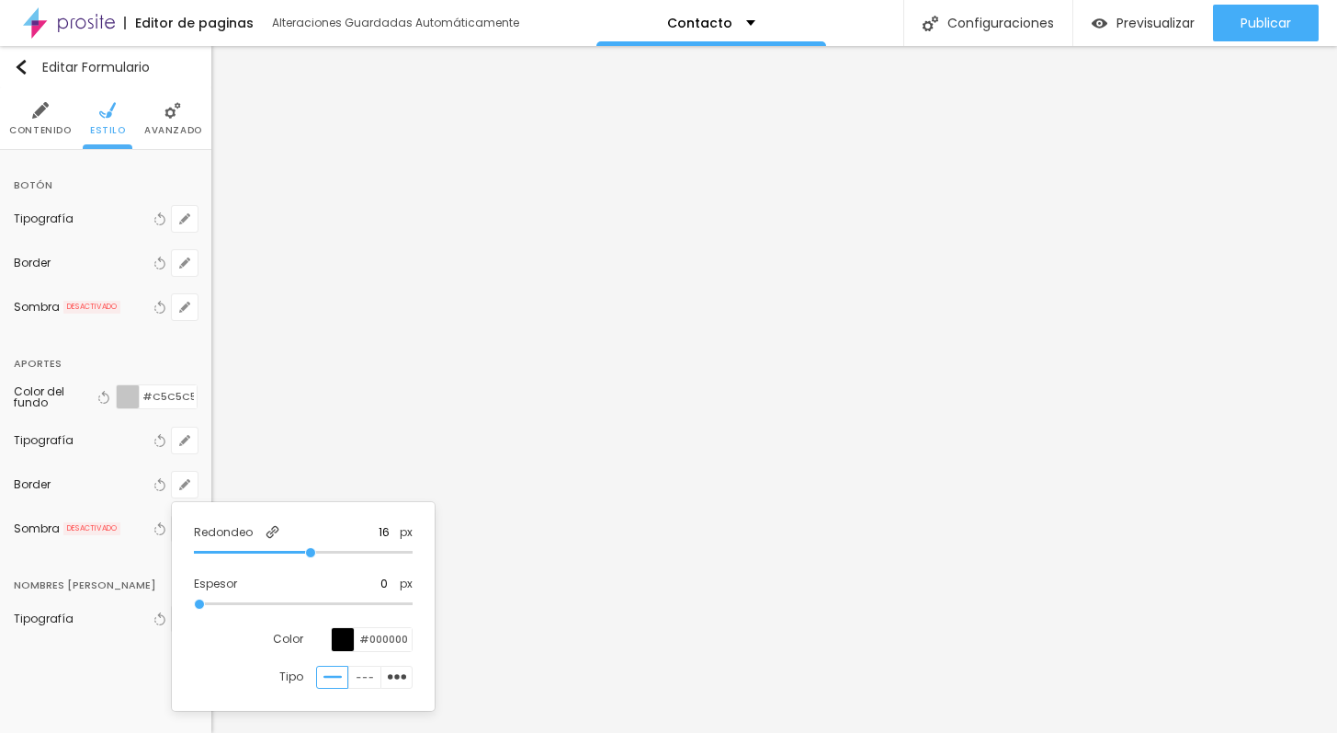
type input "17"
type input "18"
type input "19"
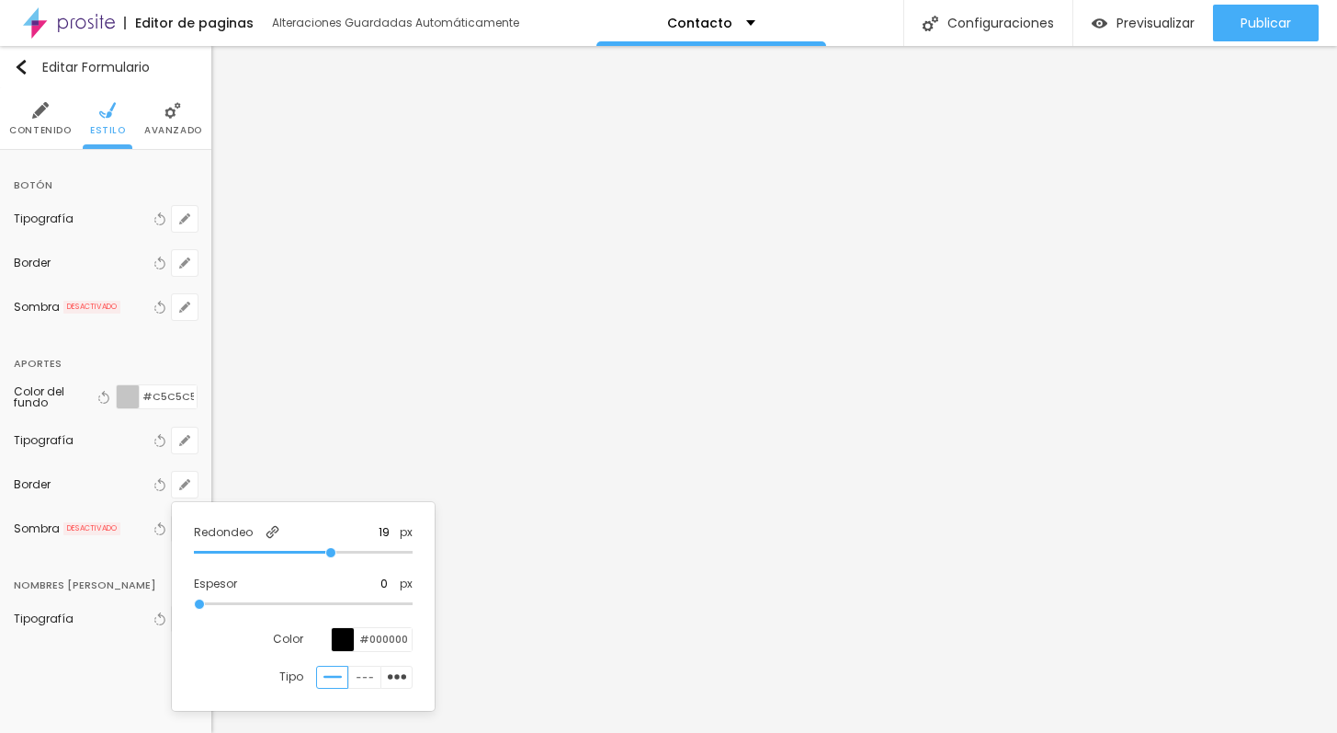
type input "20"
type input "21"
type input "22"
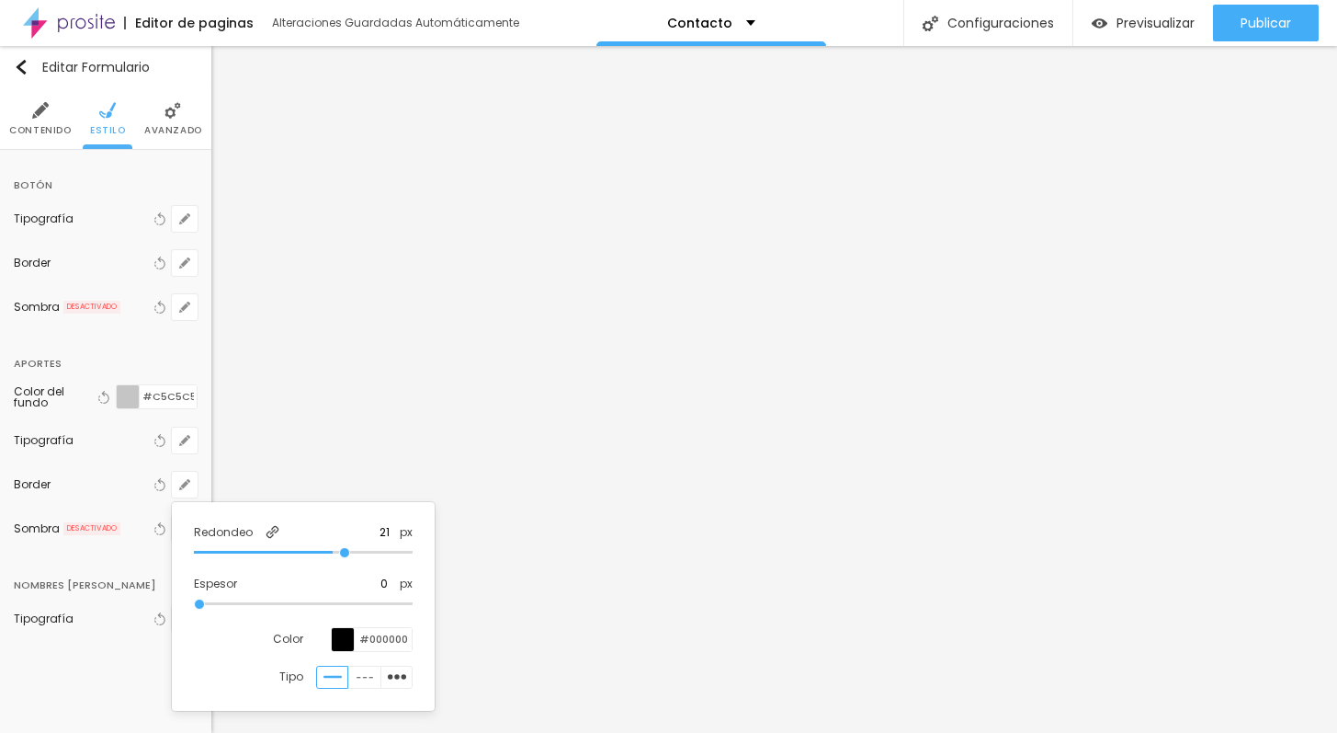
type input "22"
type input "23"
type input "24"
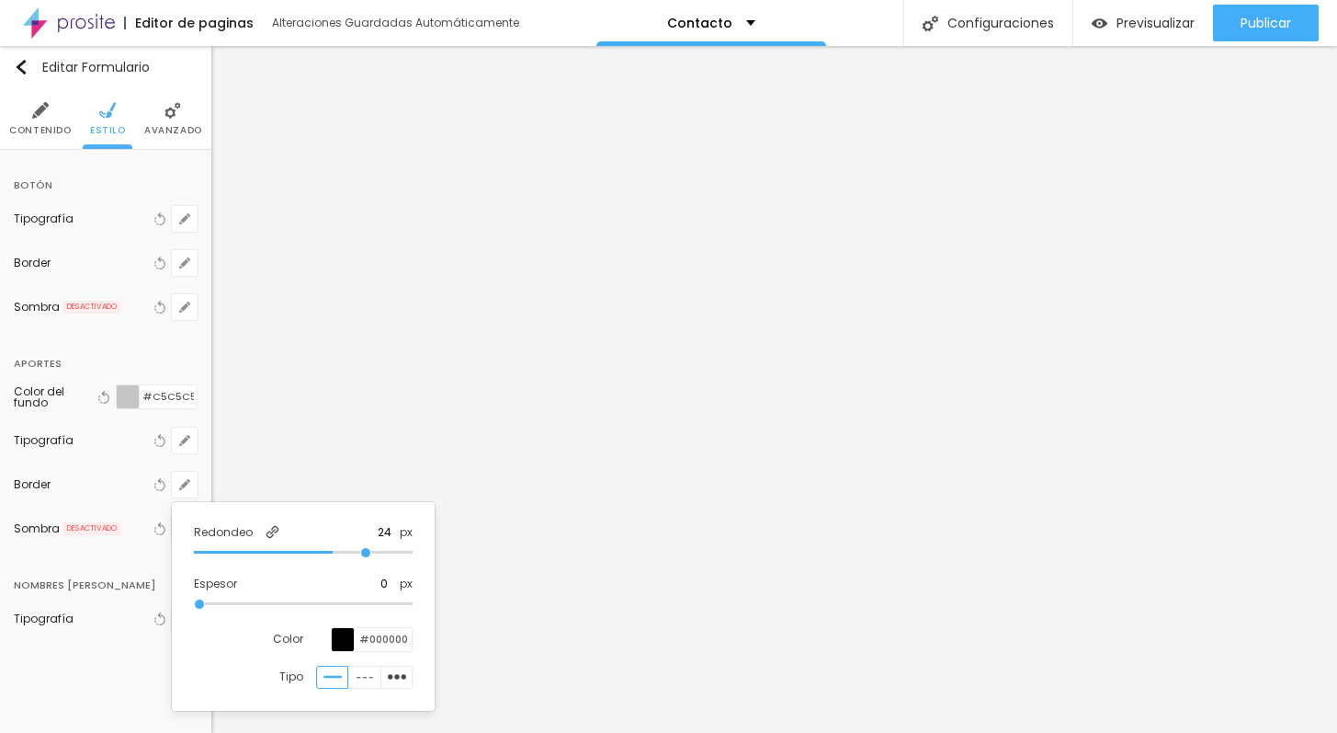
type input "25"
type input "26"
type input "27"
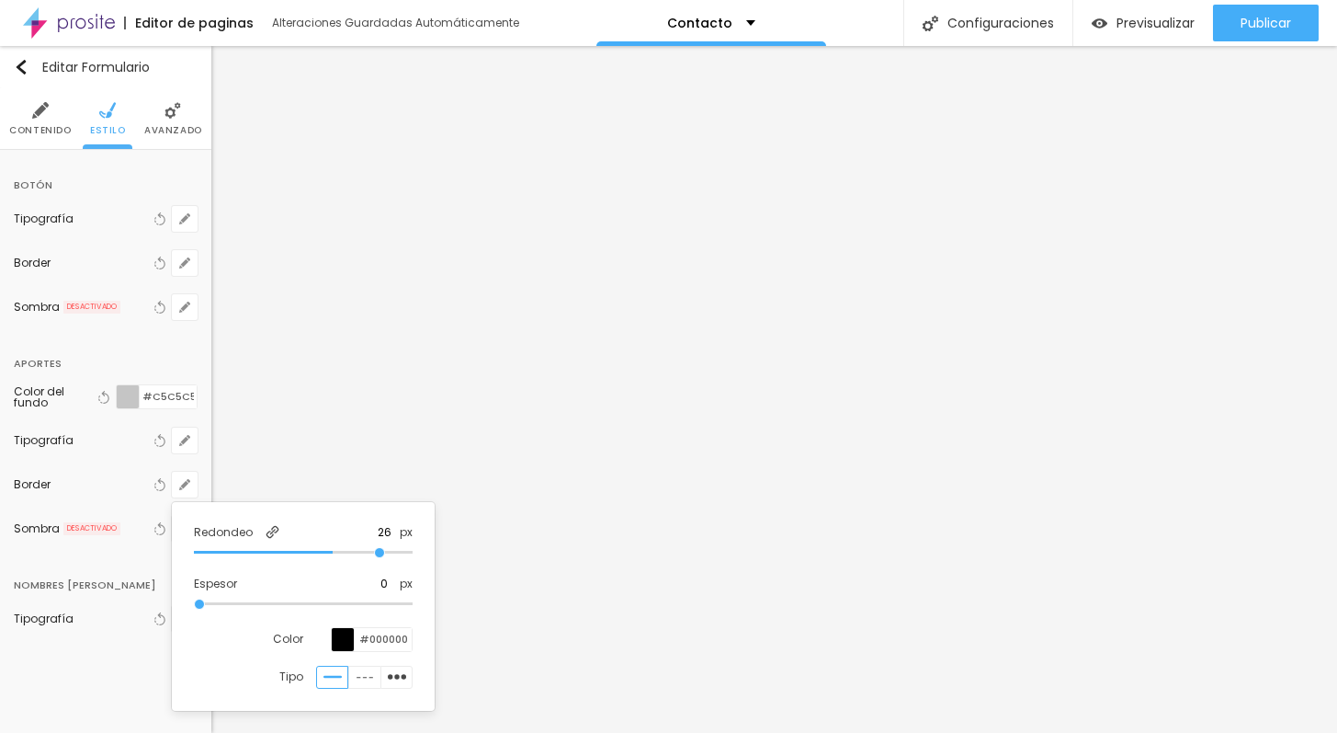
type input "27"
type input "28"
type input "29"
drag, startPoint x: 203, startPoint y: 547, endPoint x: 395, endPoint y: 554, distance: 192.2
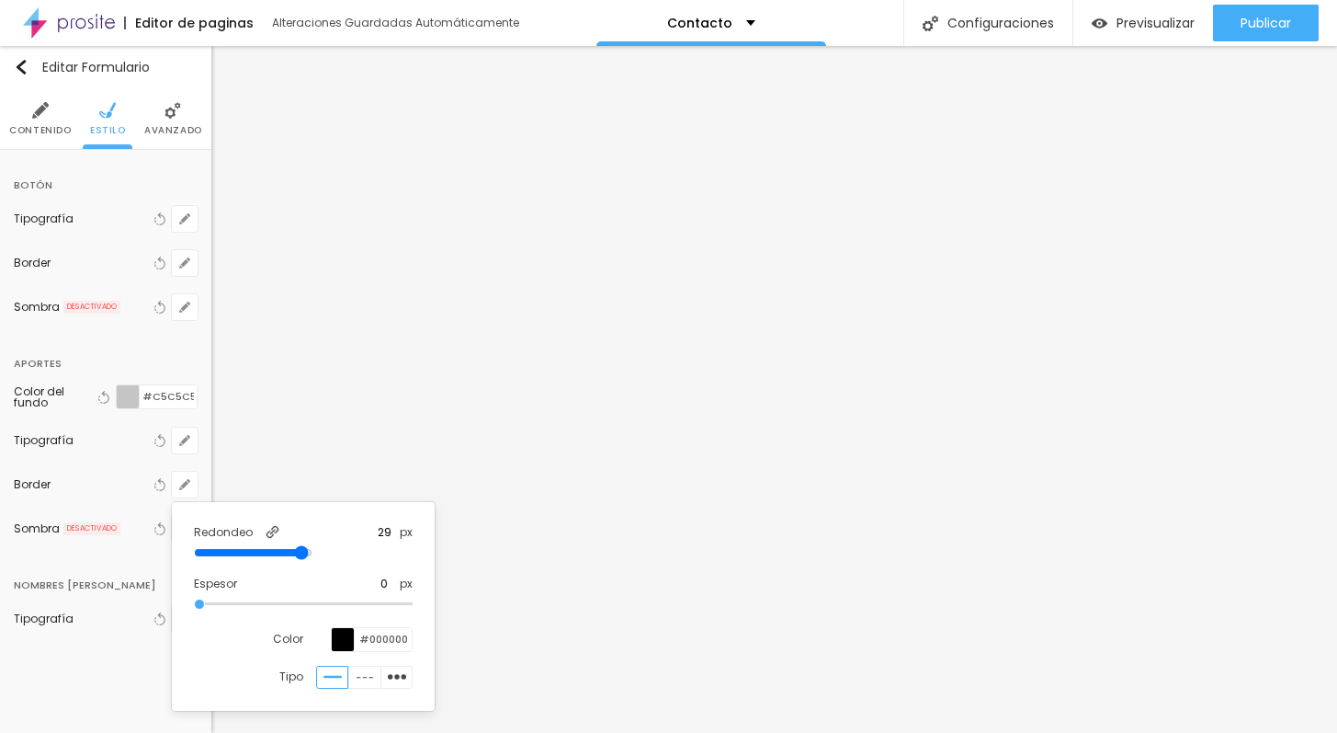
type input "29"
click at [313, 554] on input "range" at bounding box center [253, 552] width 119 height 15
type input "1"
type input "2"
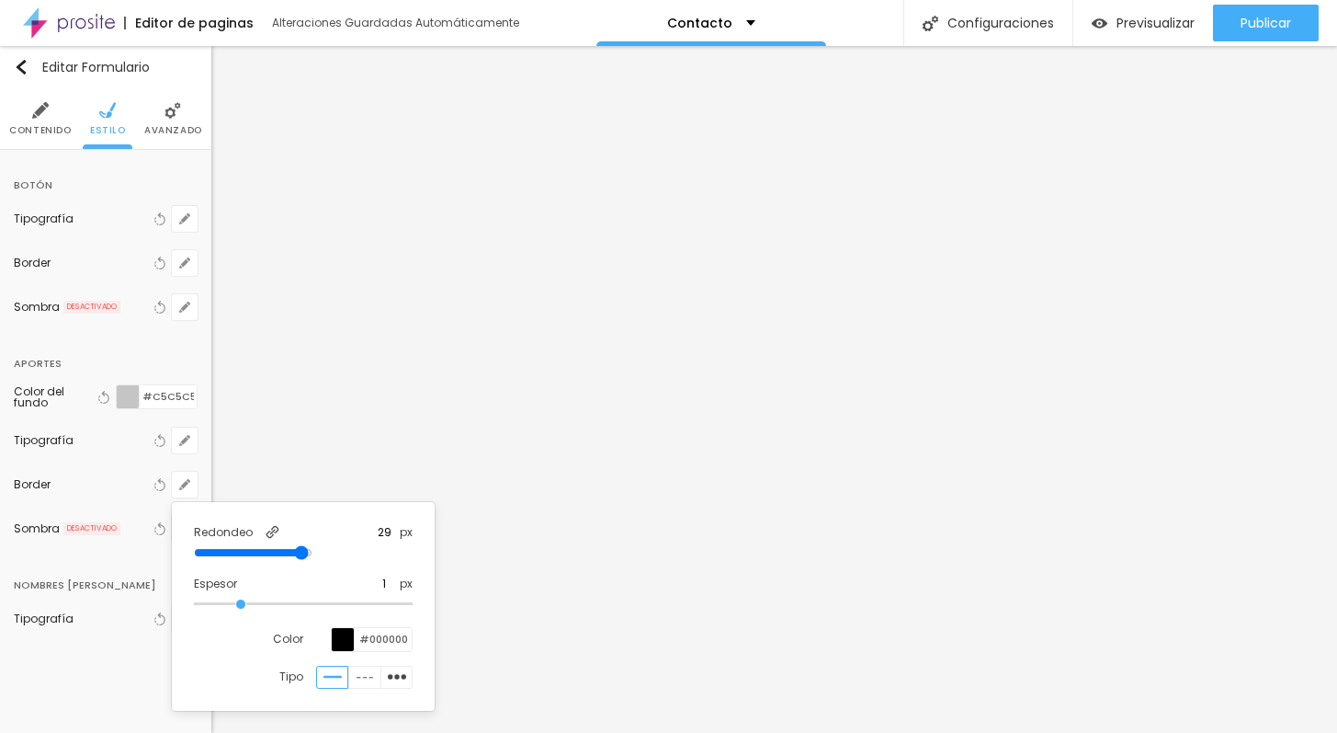
type input "2"
type input "3"
type input "2"
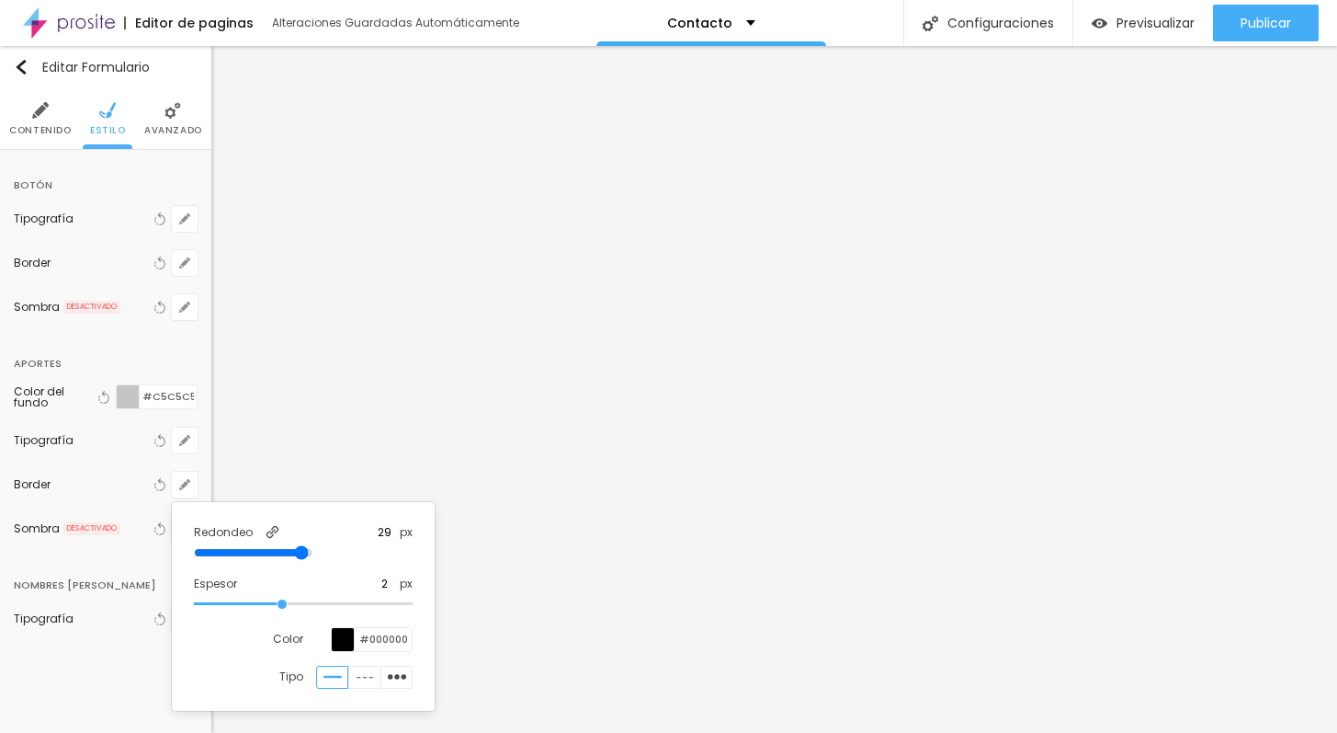
type input "1"
type input "2"
type input "1"
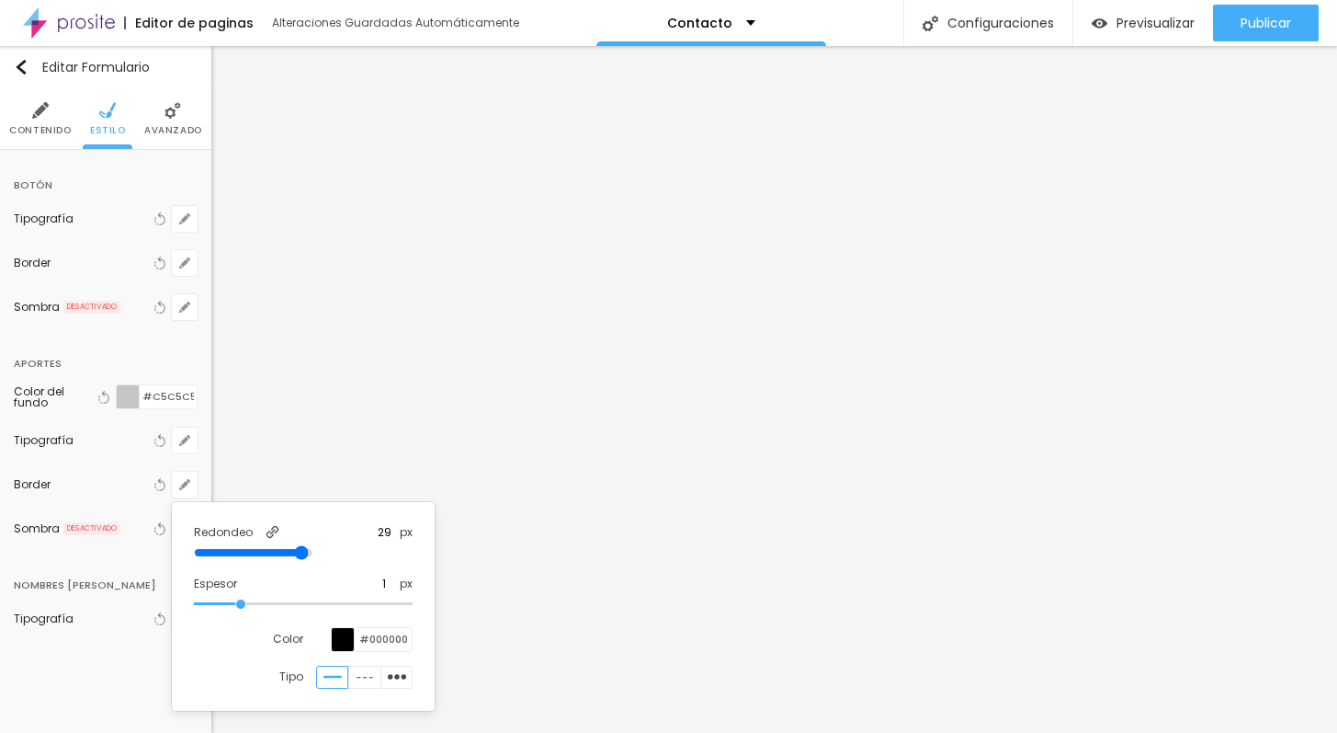
drag, startPoint x: 202, startPoint y: 605, endPoint x: 250, endPoint y: 604, distance: 47.8
type input "1"
click at [250, 604] on input "range" at bounding box center [303, 603] width 219 height 9
click at [1070, 448] on div at bounding box center [668, 366] width 1337 height 733
